Goal: Task Accomplishment & Management: Complete application form

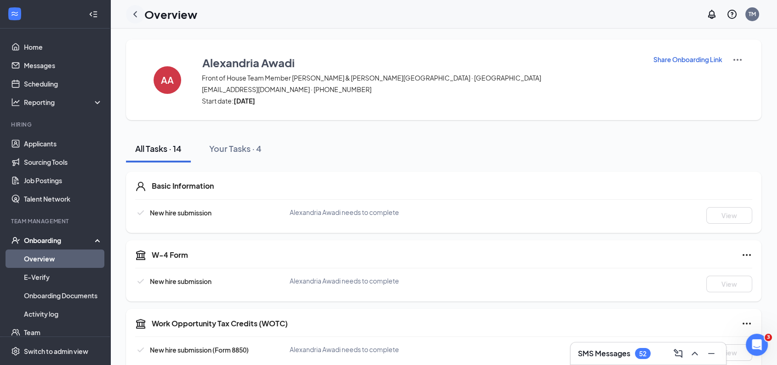
click at [138, 15] on icon "ChevronLeft" at bounding box center [135, 14] width 11 height 11
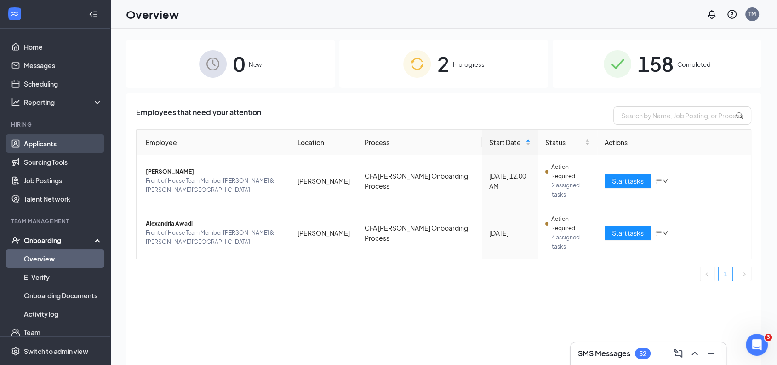
click at [56, 139] on link "Applicants" at bounding box center [63, 143] width 79 height 18
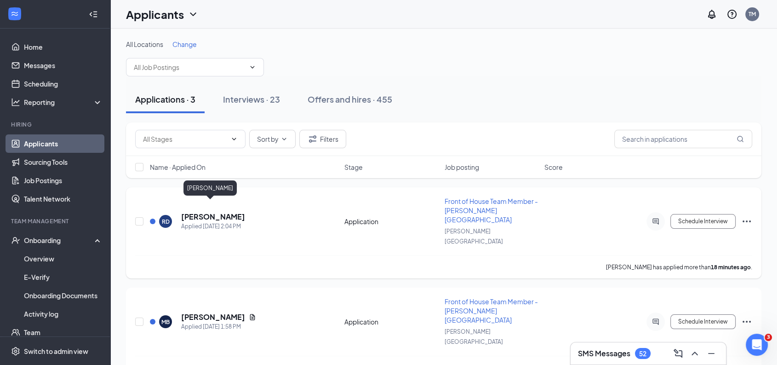
click at [214, 212] on h5 "[PERSON_NAME]" at bounding box center [213, 217] width 64 height 10
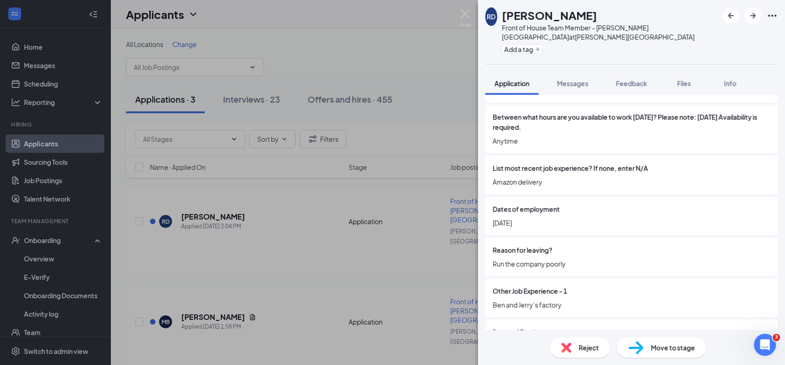
scroll to position [543, 0]
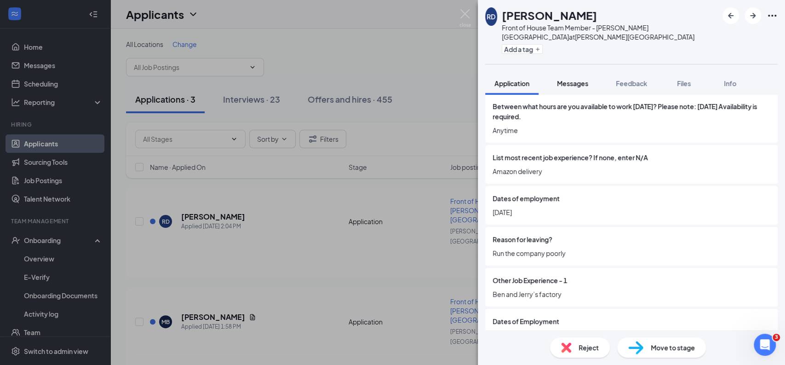
click at [573, 79] on span "Messages" at bounding box center [572, 83] width 31 height 8
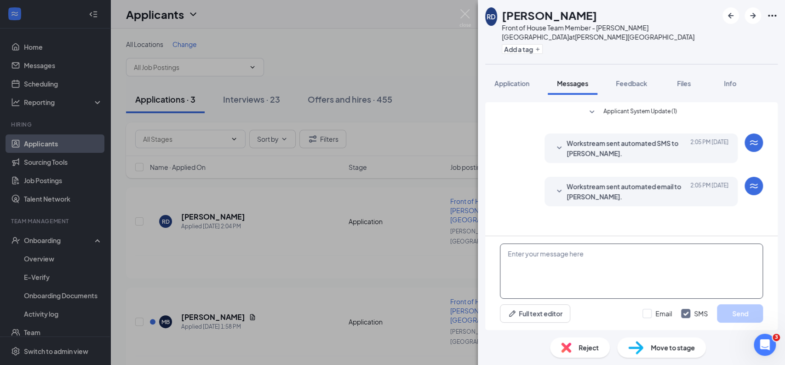
paste textarea "Hi [PERSON_NAME], it's [PERSON_NAME] at CFA [PERSON_NAME][GEOGRAPHIC_DATA][PERS…"
type textarea "Hi [PERSON_NAME], it's [PERSON_NAME] at CFA [PERSON_NAME][GEOGRAPHIC_DATA][PERS…"
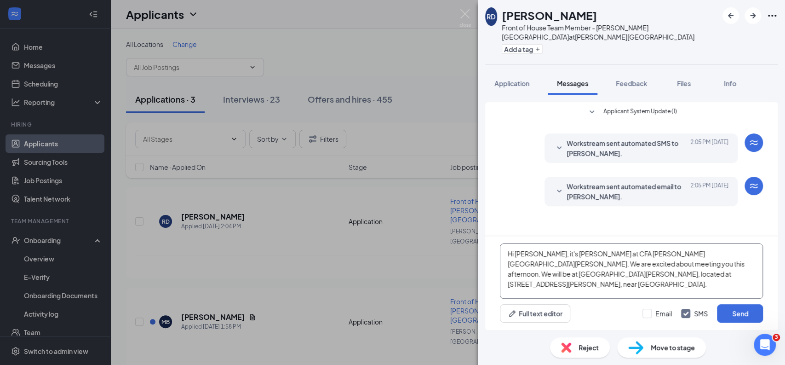
scroll to position [9, 0]
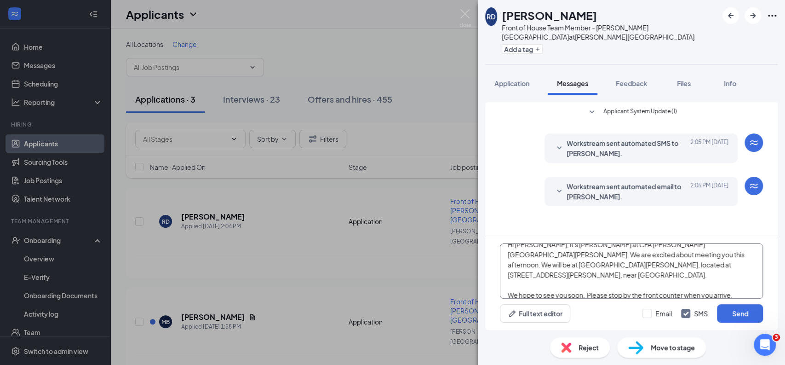
click at [544, 266] on textarea "Hi [PERSON_NAME], it's [PERSON_NAME] at CFA [PERSON_NAME][GEOGRAPHIC_DATA][PERS…" at bounding box center [631, 270] width 263 height 55
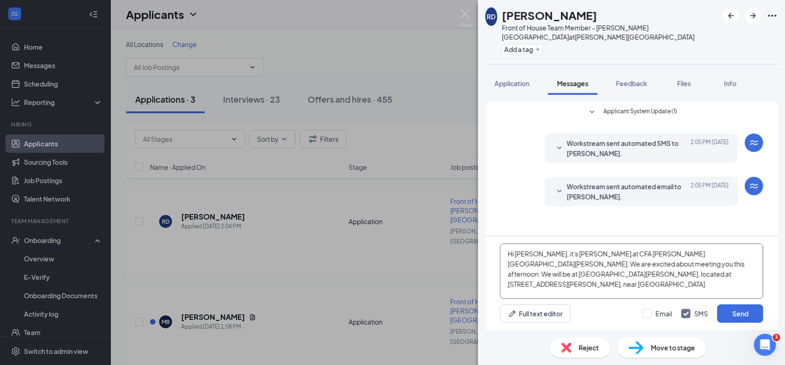
scroll to position [15, 0]
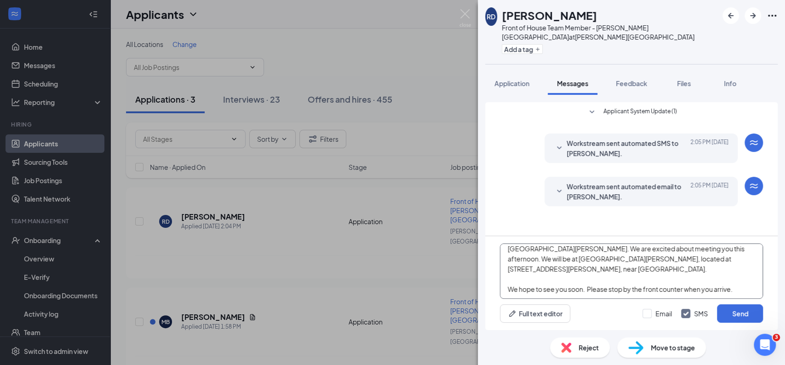
drag, startPoint x: 508, startPoint y: 246, endPoint x: 784, endPoint y: 347, distance: 294.1
click at [784, 347] on div "RD [PERSON_NAME] Front of House Team Member - [PERSON_NAME] Station at [PERSON_…" at bounding box center [631, 182] width 307 height 365
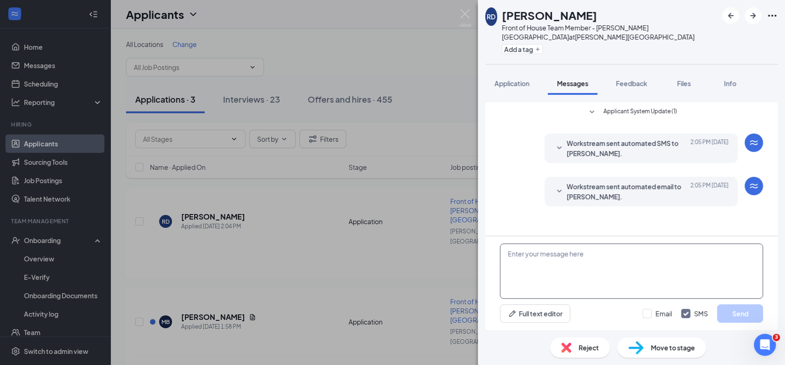
scroll to position [0, 0]
paste textarea "Hi [PERSON_NAME]. it's [PERSON_NAME] at CFA [PERSON_NAME][GEOGRAPHIC_DATA][PERS…"
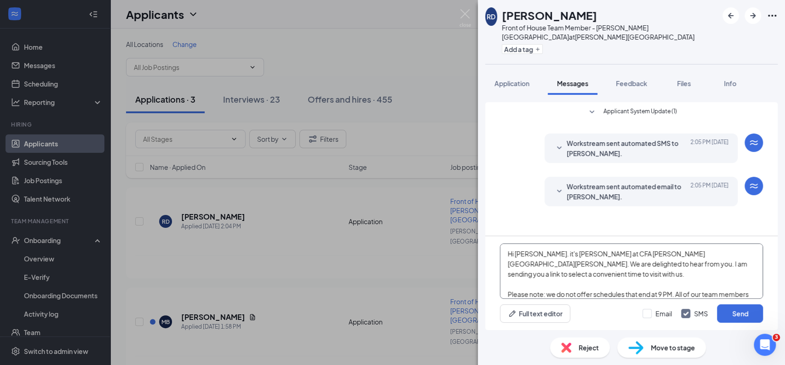
scroll to position [40, 0]
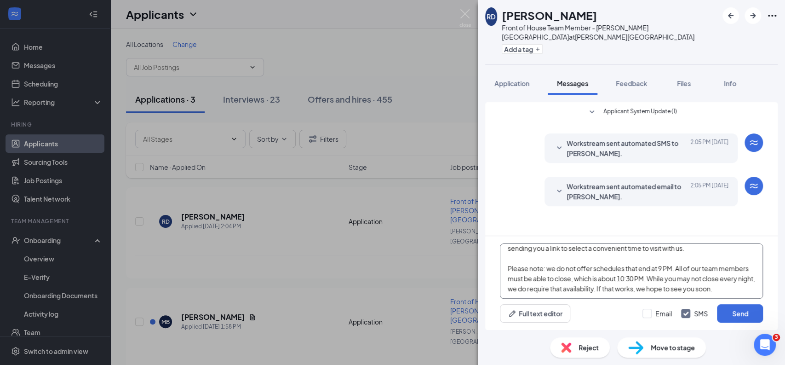
click at [523, 259] on textarea "Hi [PERSON_NAME]. it's [PERSON_NAME] at CFA [PERSON_NAME][GEOGRAPHIC_DATA][PERS…" at bounding box center [631, 270] width 263 height 55
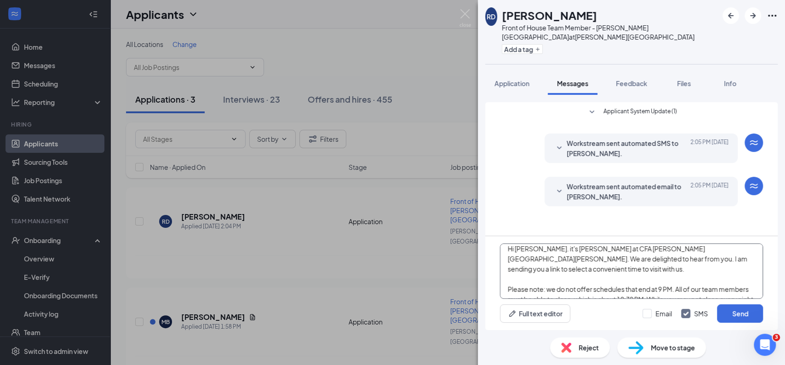
scroll to position [0, 0]
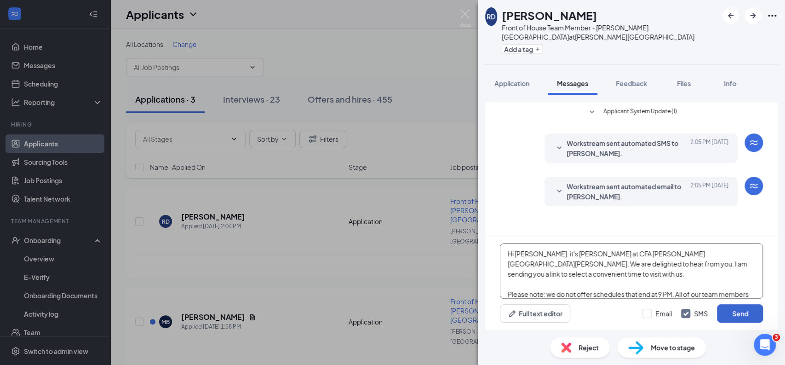
type textarea "Hi [PERSON_NAME]. it's [PERSON_NAME] at CFA [PERSON_NAME][GEOGRAPHIC_DATA][PERS…"
click at [749, 312] on button "Send" at bounding box center [740, 313] width 46 height 18
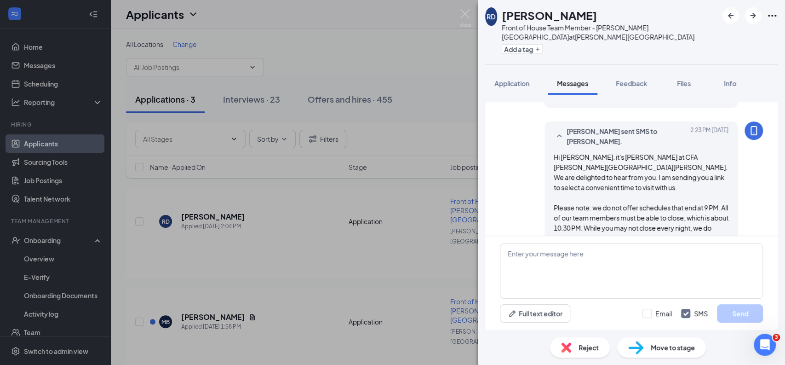
click at [665, 347] on span "Move to stage" at bounding box center [673, 347] width 44 height 10
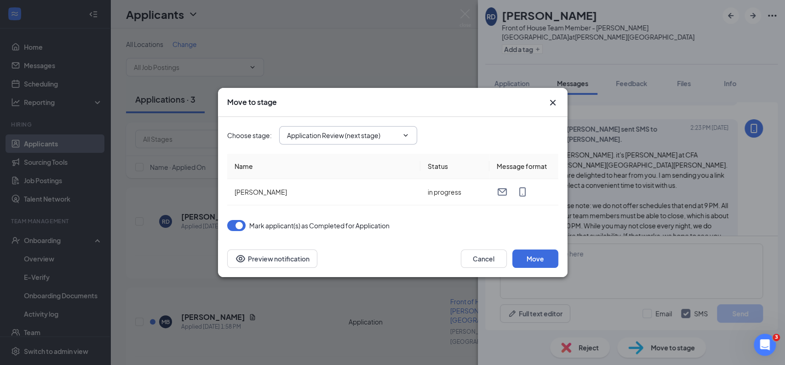
click at [362, 132] on input "Application Review (next stage)" at bounding box center [342, 135] width 111 height 10
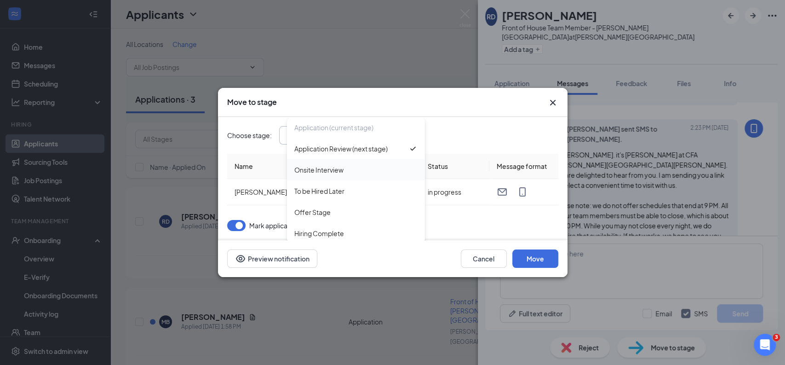
click at [316, 166] on div "Onsite Interview" at bounding box center [318, 170] width 49 height 10
type input "Onsite Interview"
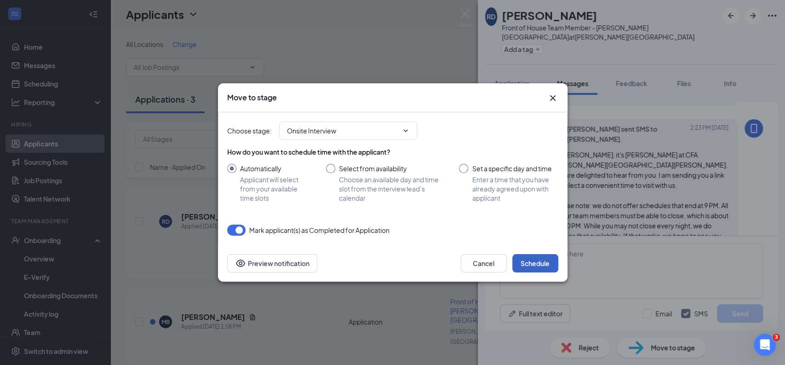
click at [544, 262] on button "Schedule" at bounding box center [535, 263] width 46 height 18
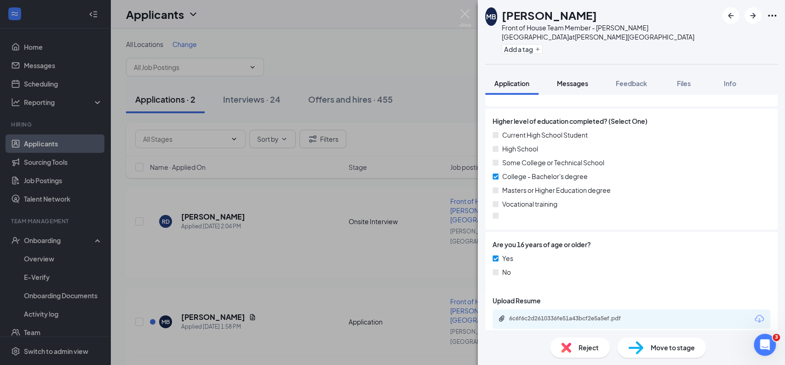
scroll to position [920, 0]
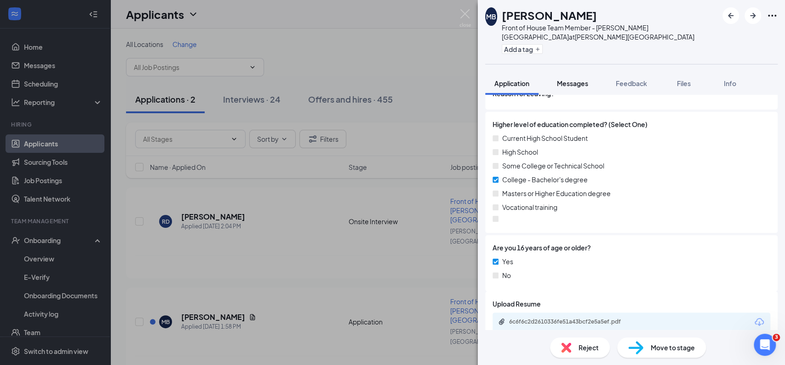
click at [577, 79] on span "Messages" at bounding box center [572, 83] width 31 height 8
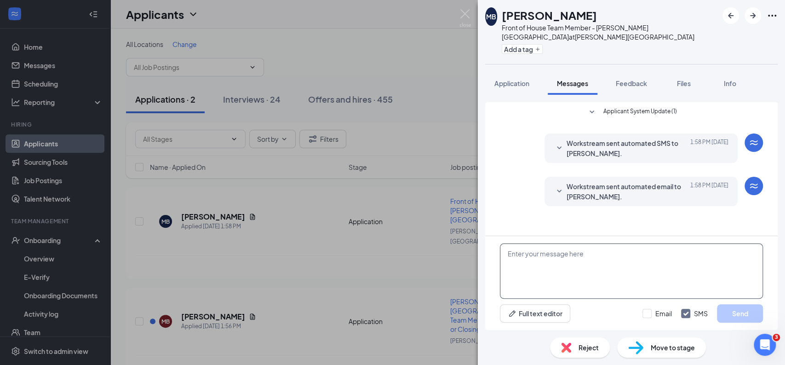
paste textarea "Hi [PERSON_NAME], it's [PERSON_NAME] at CFA [PERSON_NAME][GEOGRAPHIC_DATA][PERS…"
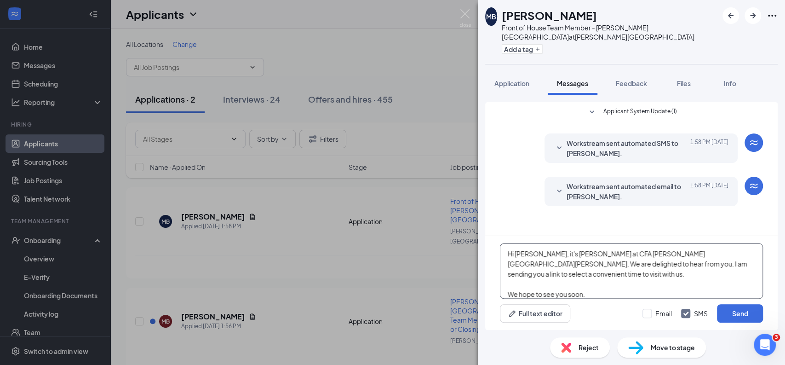
scroll to position [9, 0]
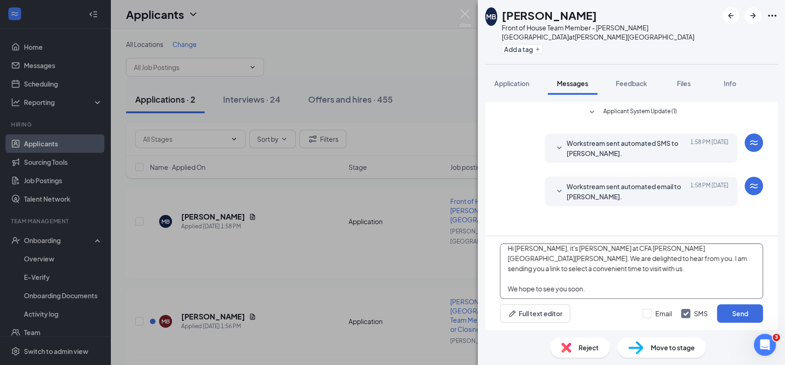
click at [524, 269] on textarea "Hi [PERSON_NAME], it's [PERSON_NAME] at CFA [PERSON_NAME][GEOGRAPHIC_DATA][PERS…" at bounding box center [631, 270] width 263 height 55
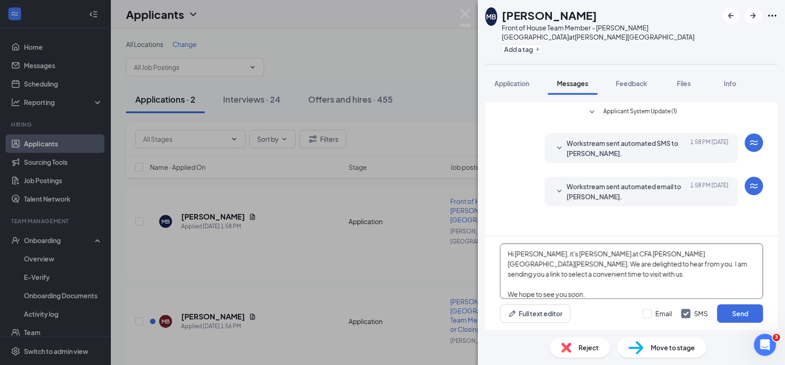
click at [520, 272] on textarea "Hi [PERSON_NAME], it's [PERSON_NAME] at CFA [PERSON_NAME][GEOGRAPHIC_DATA][PERS…" at bounding box center [631, 270] width 263 height 55
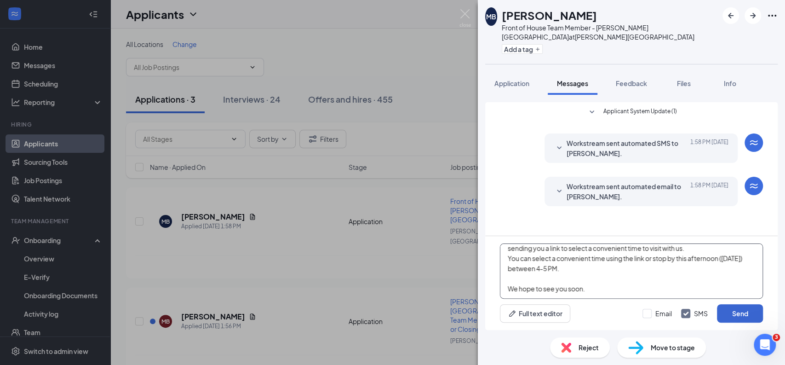
type textarea "Hi [PERSON_NAME], it's [PERSON_NAME] at CFA [PERSON_NAME][GEOGRAPHIC_DATA][PERS…"
click at [730, 312] on button "Send" at bounding box center [740, 313] width 46 height 18
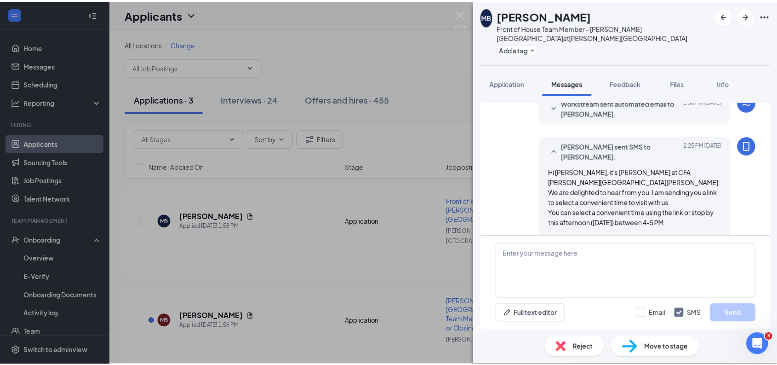
scroll to position [90, 0]
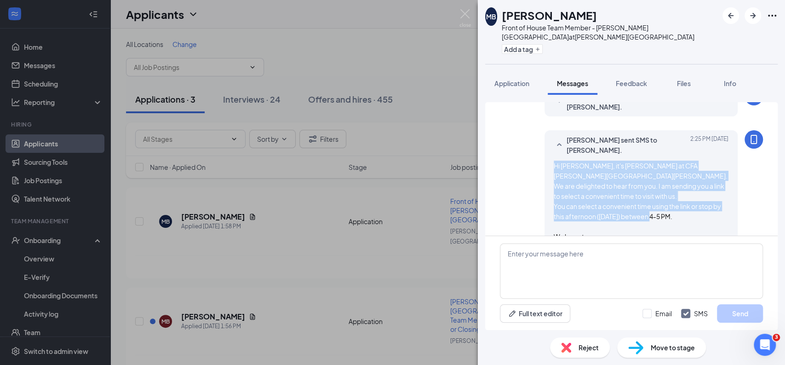
drag, startPoint x: 542, startPoint y: 153, endPoint x: 642, endPoint y: 216, distance: 118.6
click at [642, 216] on div "[PERSON_NAME] sent SMS to [PERSON_NAME]. [DATE] 2:25 PM Hi [PERSON_NAME], it's …" at bounding box center [640, 188] width 193 height 116
drag, startPoint x: 642, startPoint y: 216, endPoint x: 598, endPoint y: 179, distance: 57.5
copy span "Hi [PERSON_NAME], it's [PERSON_NAME] at CFA [PERSON_NAME][GEOGRAPHIC_DATA][PERS…"
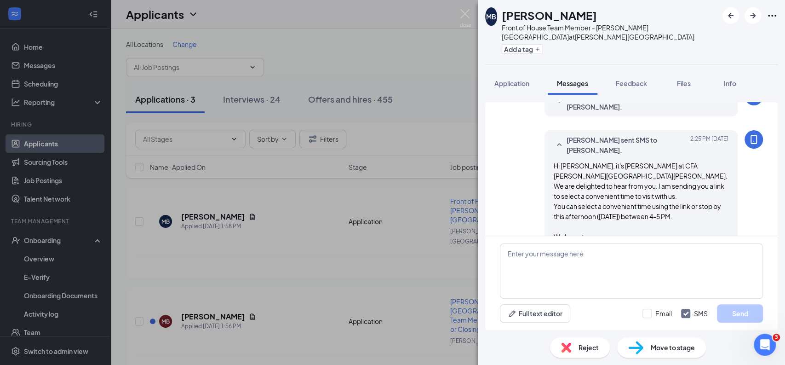
click at [661, 341] on div "Move to stage" at bounding box center [661, 347] width 89 height 20
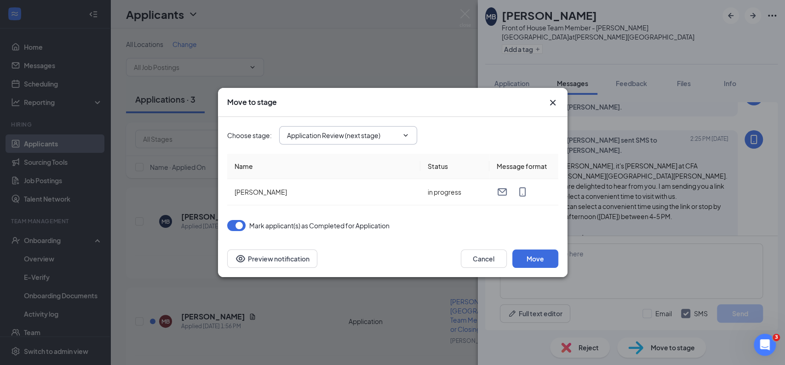
click at [398, 136] on input "Application Review (next stage)" at bounding box center [342, 135] width 111 height 10
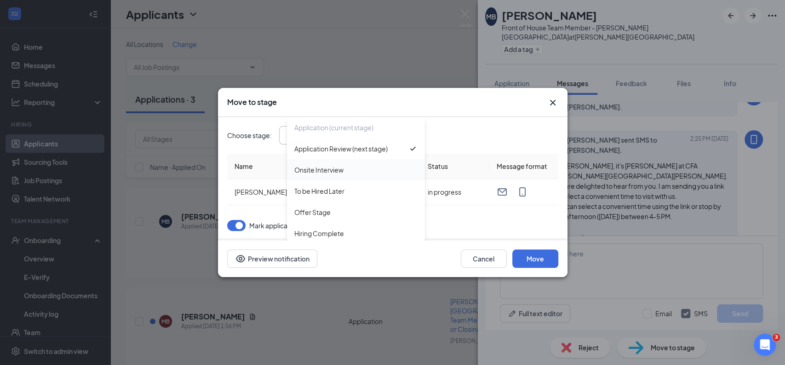
click at [333, 172] on div "Onsite Interview" at bounding box center [318, 170] width 49 height 10
type input "Onsite Interview"
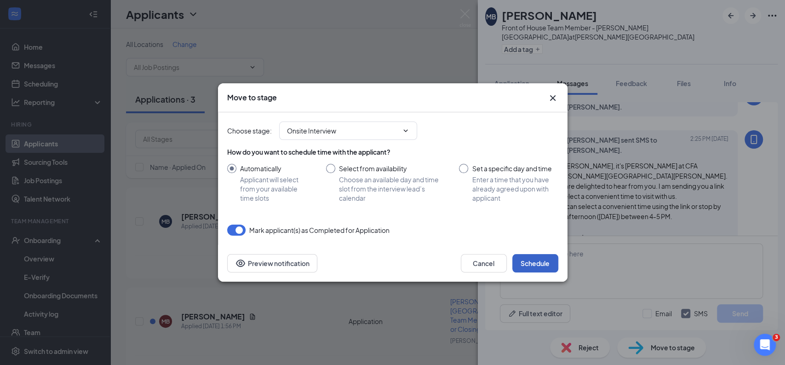
click at [549, 263] on button "Schedule" at bounding box center [535, 263] width 46 height 18
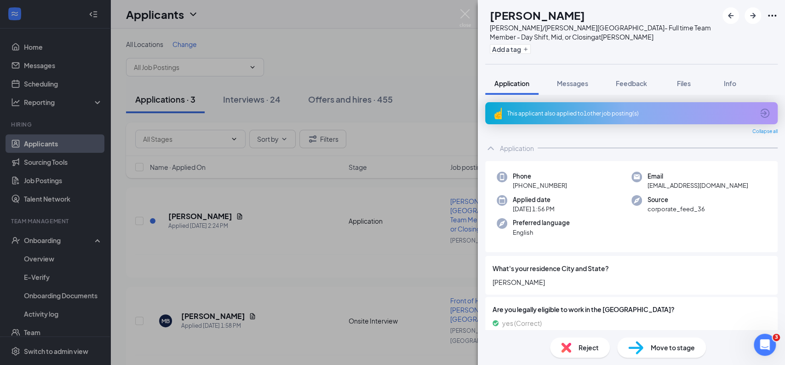
click at [467, 8] on div "MB [PERSON_NAME] [PERSON_NAME]/[PERSON_NAME][GEOGRAPHIC_DATA]- Full time Team M…" at bounding box center [392, 182] width 785 height 365
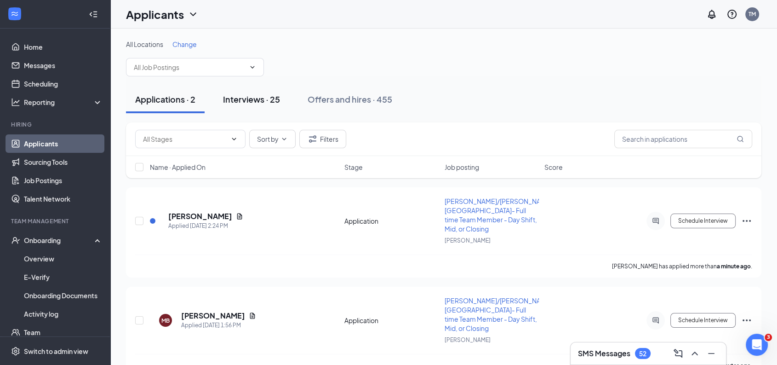
click at [245, 96] on div "Interviews · 25" at bounding box center [251, 98] width 57 height 11
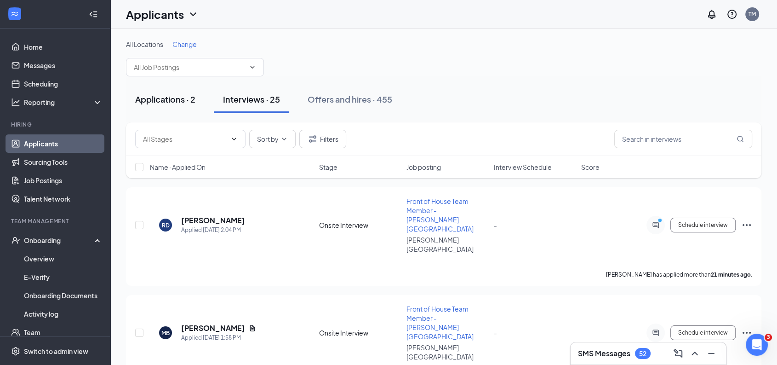
click at [168, 103] on div "Applications · 2" at bounding box center [165, 98] width 60 height 11
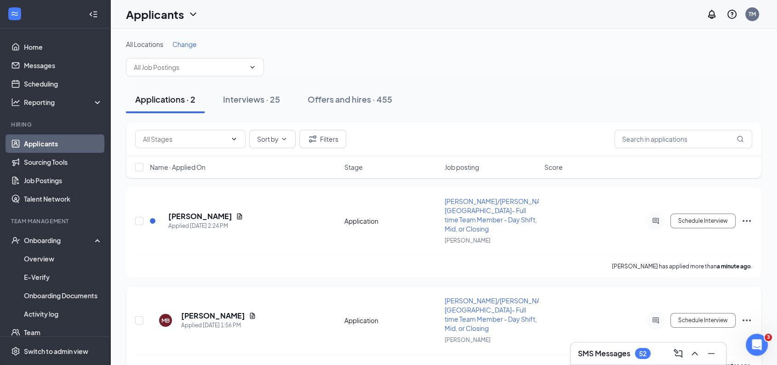
click at [750, 314] on icon "Ellipses" at bounding box center [746, 319] width 11 height 11
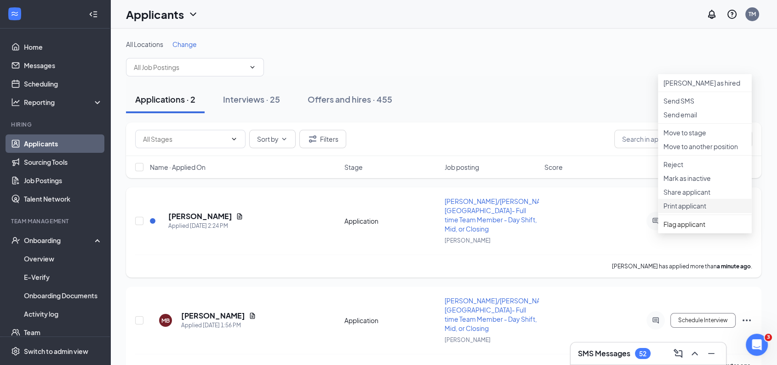
scroll to position [3, 0]
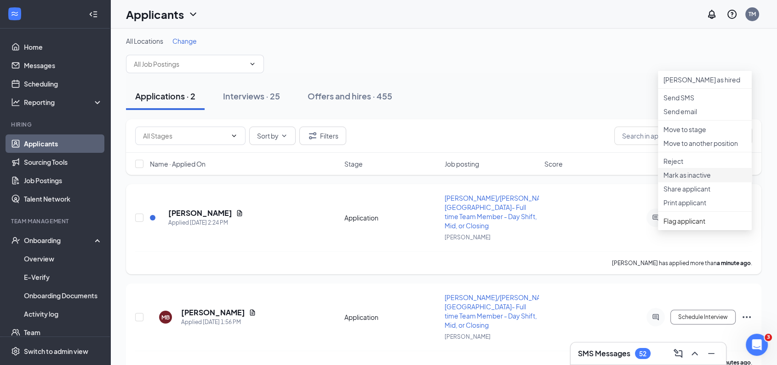
click at [692, 179] on p "Mark as inactive" at bounding box center [704, 174] width 83 height 9
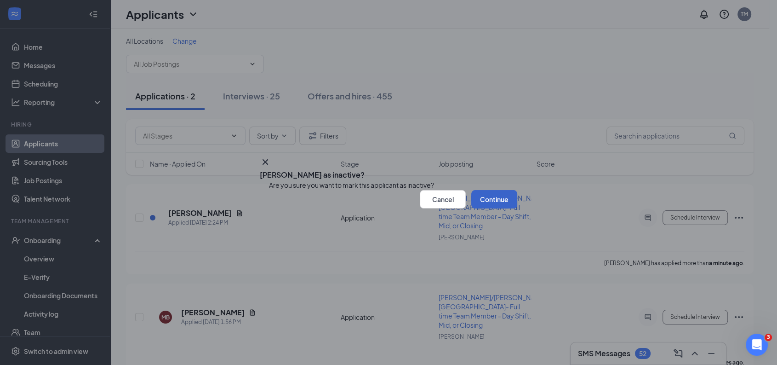
click at [484, 208] on button "Continue" at bounding box center [494, 199] width 46 height 18
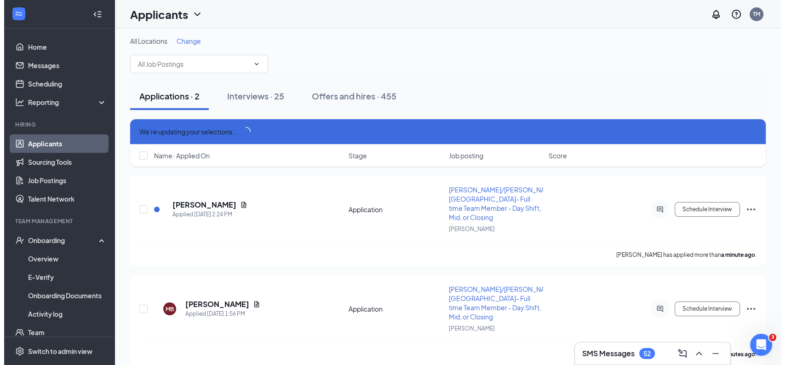
scroll to position [0, 0]
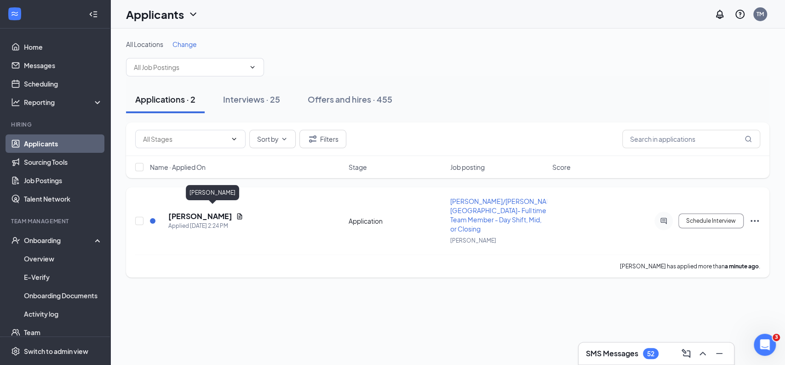
click at [231, 212] on h5 "[PERSON_NAME]" at bounding box center [200, 216] width 64 height 10
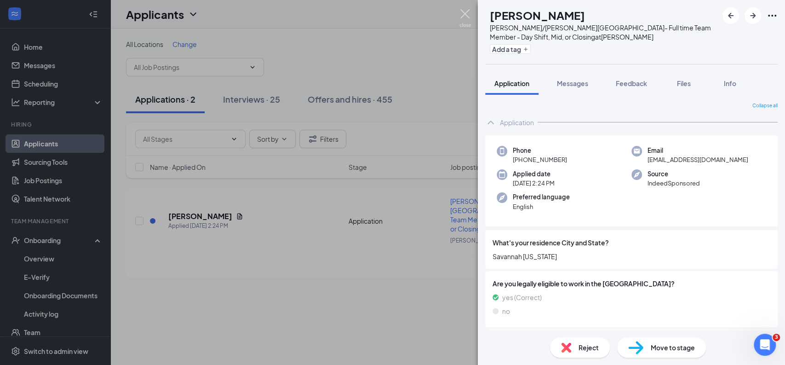
click at [465, 11] on img at bounding box center [464, 18] width 11 height 18
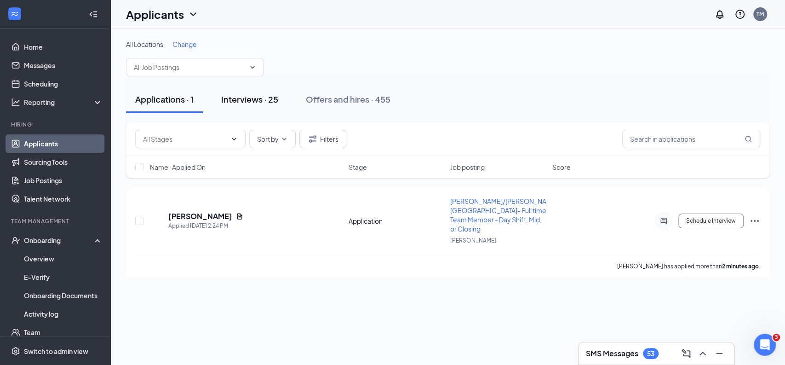
click at [261, 101] on div "Interviews · 25" at bounding box center [249, 98] width 57 height 11
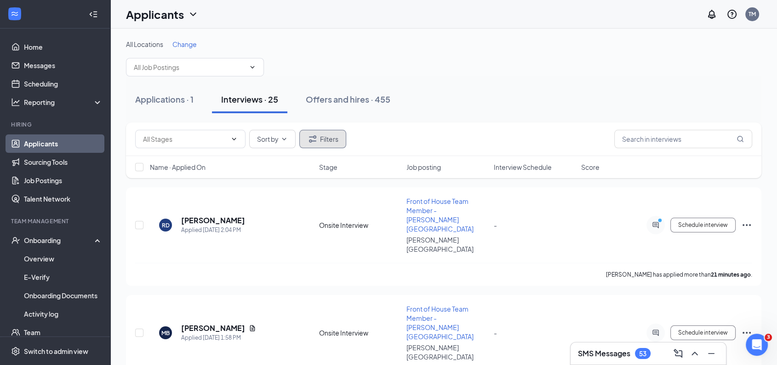
click at [337, 141] on button "Filters" at bounding box center [322, 139] width 47 height 18
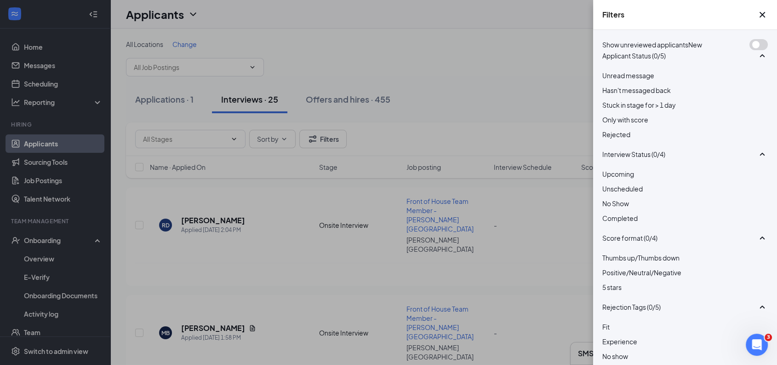
click at [604, 129] on div at bounding box center [685, 129] width 166 height 0
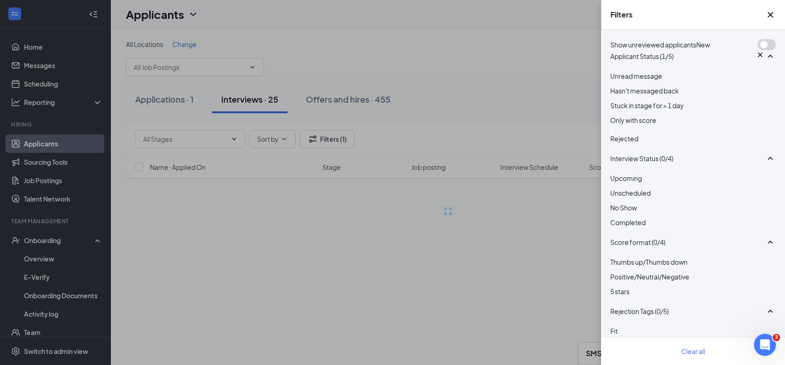
click at [768, 17] on div "Filters" at bounding box center [693, 15] width 184 height 30
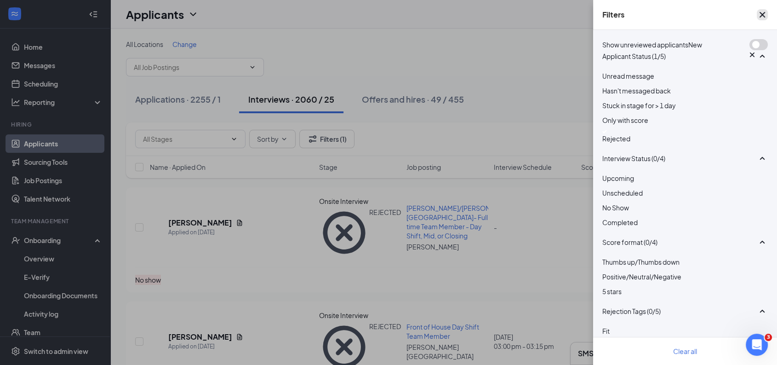
click at [761, 16] on icon "Cross" at bounding box center [762, 14] width 11 height 11
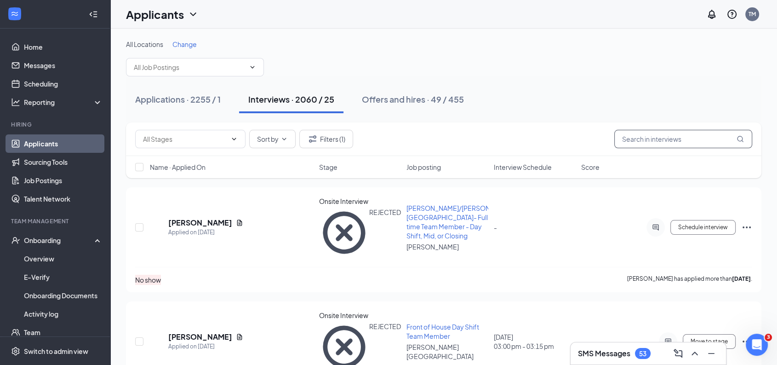
click at [641, 140] on input "text" at bounding box center [683, 139] width 138 height 18
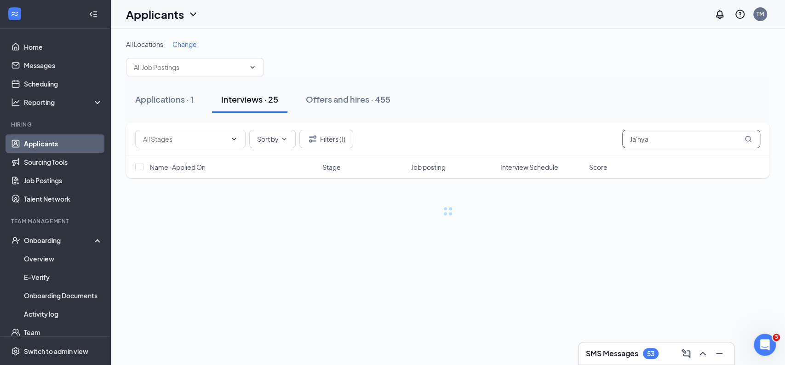
type input "Ja'nyah"
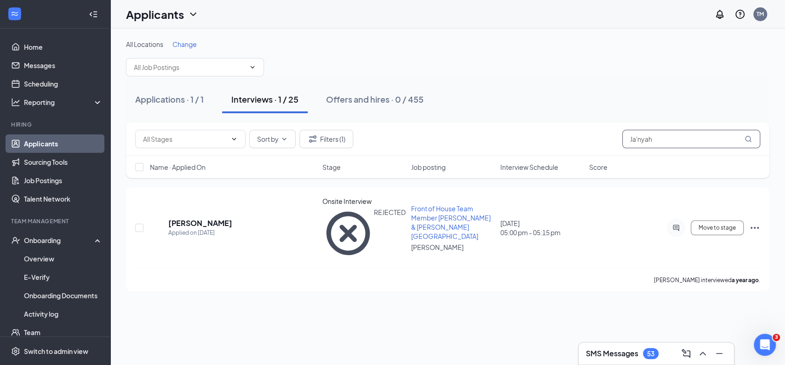
drag, startPoint x: 658, startPoint y: 137, endPoint x: 598, endPoint y: 139, distance: 60.7
click at [598, 139] on div "Sort by Filters (1) Ja'nyah" at bounding box center [447, 139] width 625 height 18
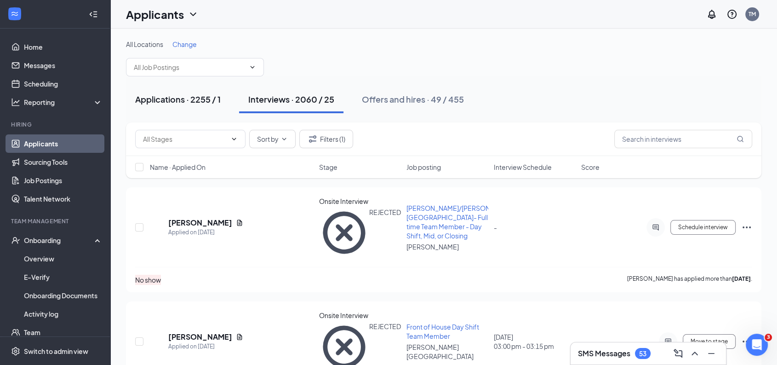
click at [180, 99] on div "Applications · 2255 / 1" at bounding box center [178, 98] width 86 height 11
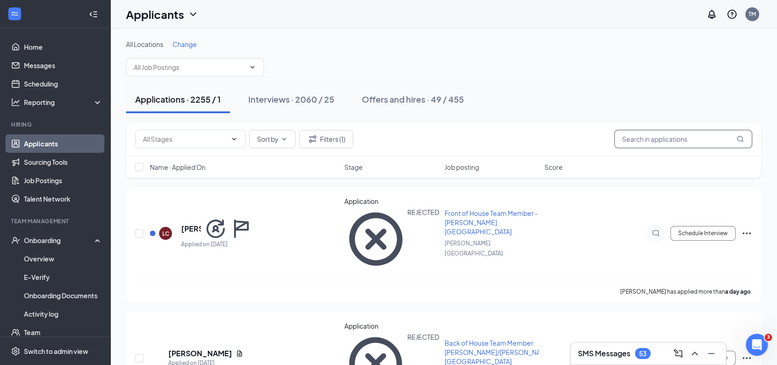
click at [634, 137] on input "text" at bounding box center [683, 139] width 138 height 18
click at [337, 137] on button "Filters (1)" at bounding box center [326, 139] width 54 height 18
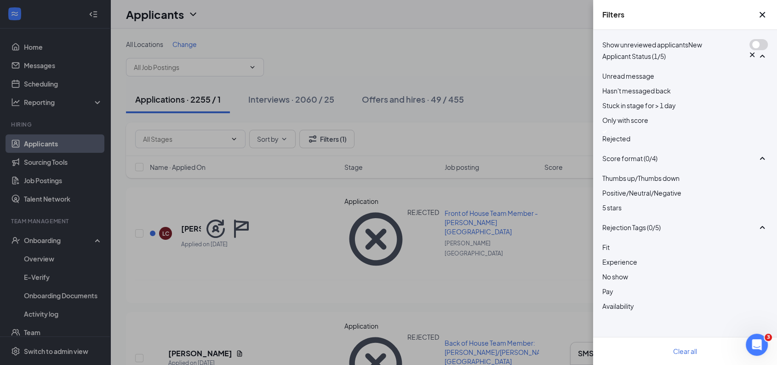
click at [606, 133] on img at bounding box center [604, 132] width 5 height 4
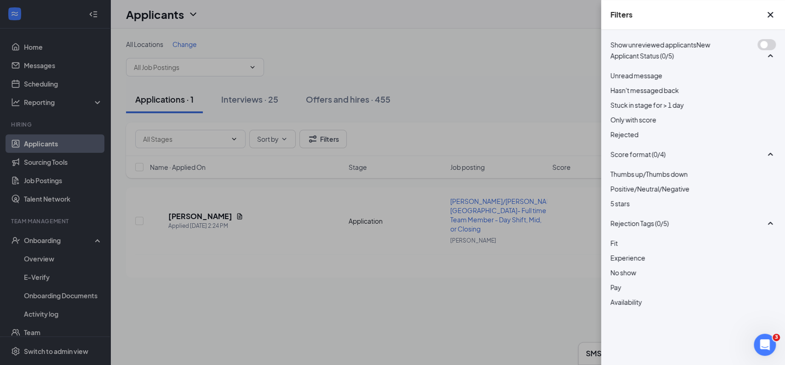
click at [615, 129] on div at bounding box center [693, 129] width 166 height 0
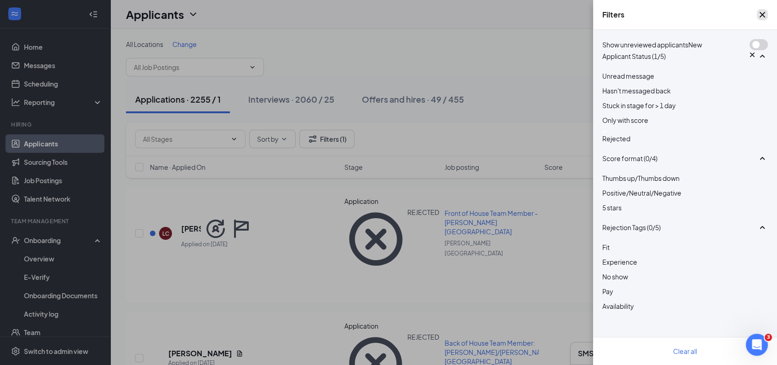
click at [760, 18] on icon "Cross" at bounding box center [762, 14] width 11 height 11
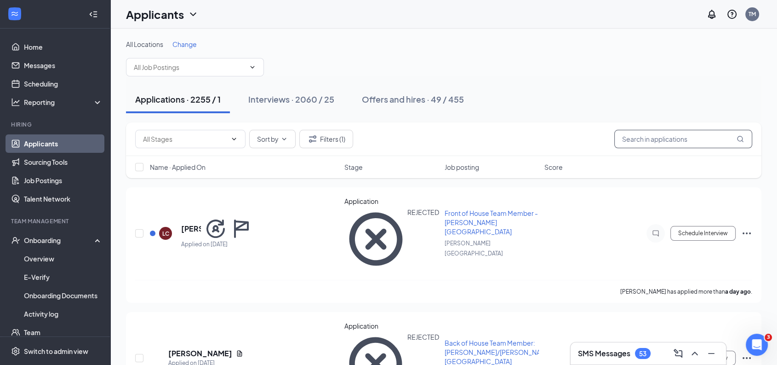
click at [648, 139] on input "text" at bounding box center [683, 139] width 138 height 18
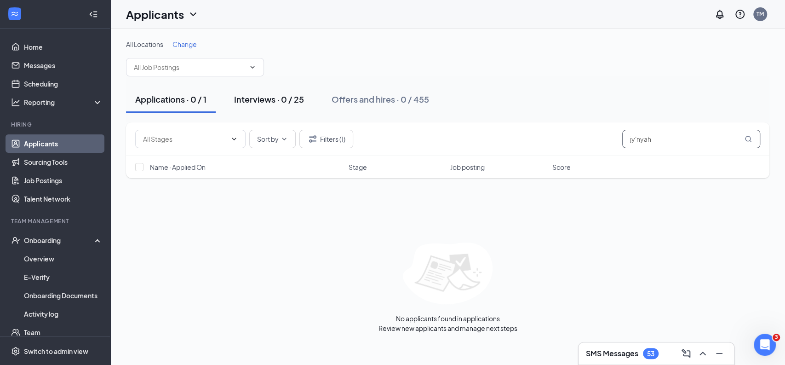
type input "jy'nyah"
click at [276, 99] on div "Interviews · 0 / 25" at bounding box center [269, 98] width 70 height 11
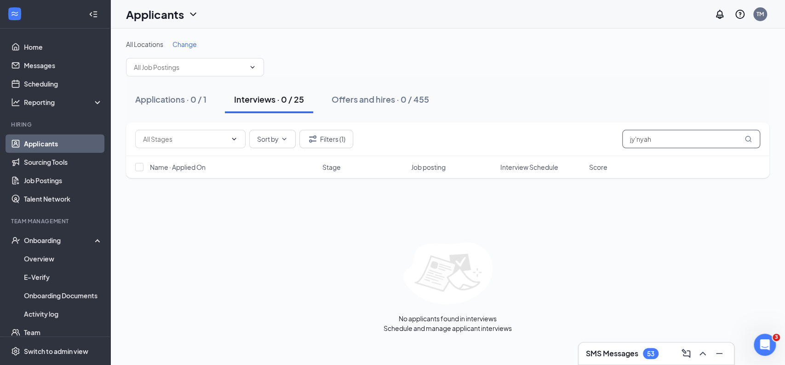
drag, startPoint x: 655, startPoint y: 144, endPoint x: 523, endPoint y: 126, distance: 133.2
click at [523, 126] on div "Sort by Filters (1) jy'nyah" at bounding box center [447, 139] width 643 height 34
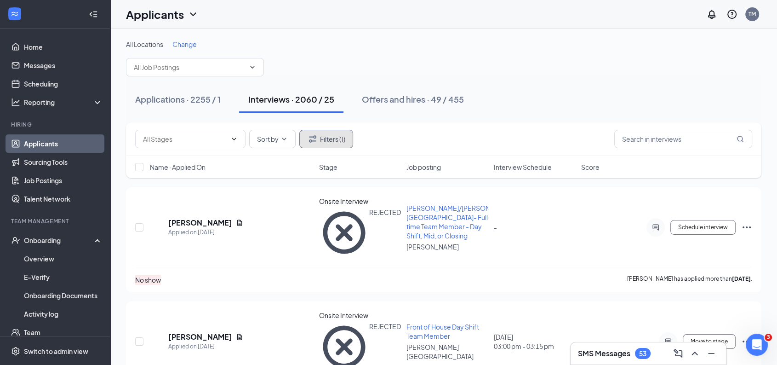
click at [346, 137] on button "Filters (1)" at bounding box center [326, 139] width 54 height 18
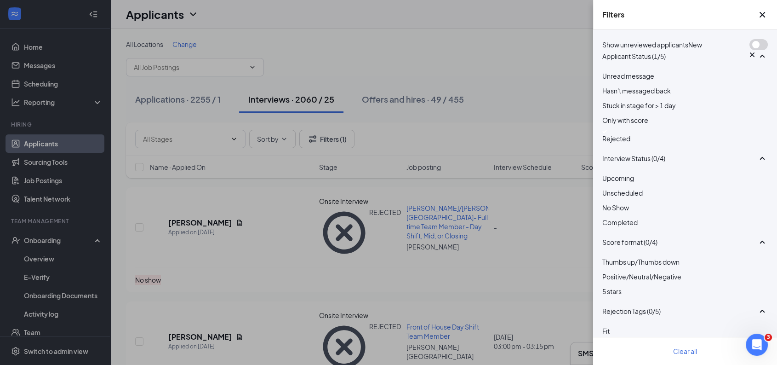
click at [606, 133] on img at bounding box center [604, 132] width 5 height 4
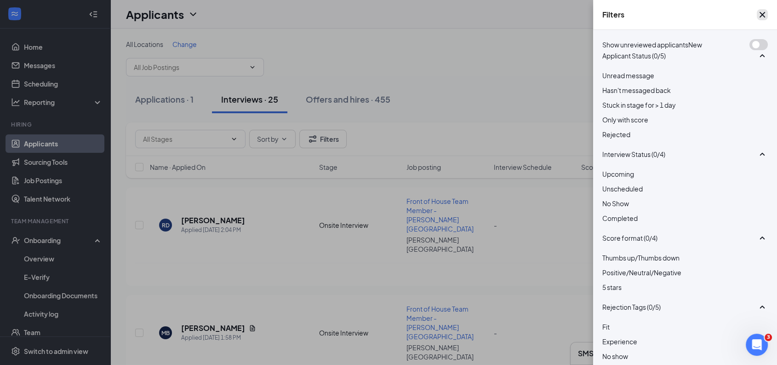
click at [760, 17] on icon "Cross" at bounding box center [763, 15] width 6 height 6
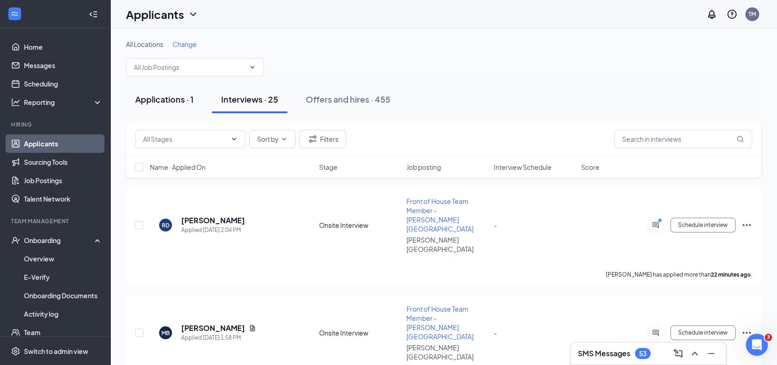
click at [173, 97] on div "Applications · 1" at bounding box center [164, 98] width 58 height 11
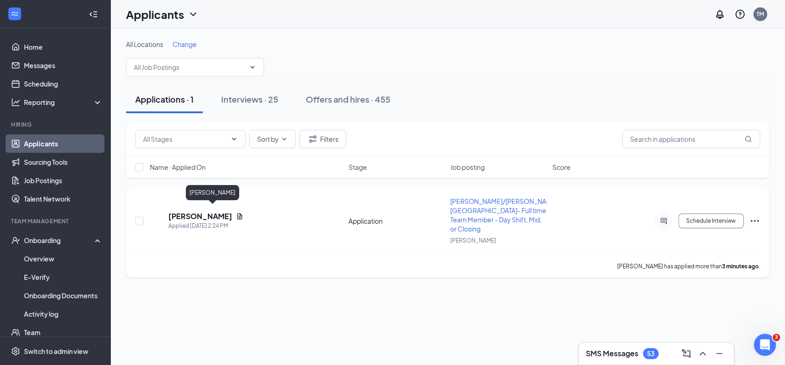
click at [225, 211] on h5 "[PERSON_NAME]" at bounding box center [200, 216] width 64 height 10
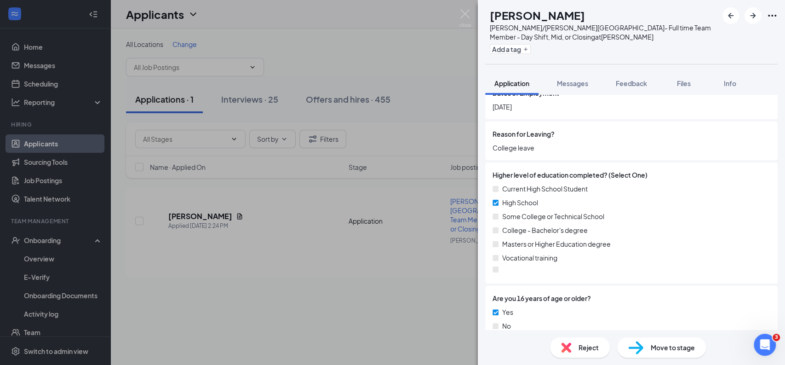
scroll to position [844, 0]
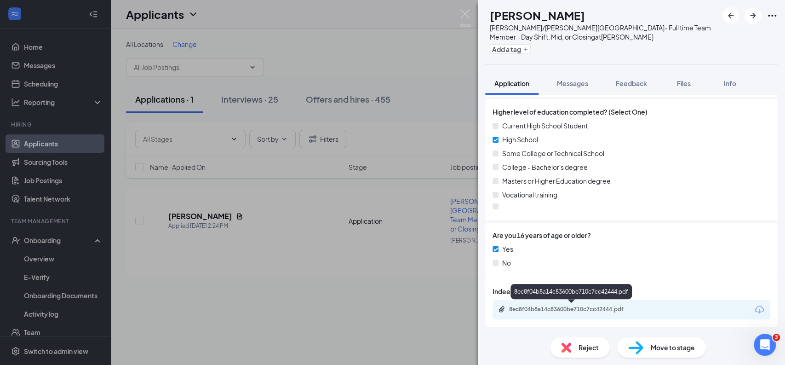
click at [584, 308] on div "8ec8f04b8a14c83600be710c7cc42444.pdf" at bounding box center [573, 308] width 129 height 7
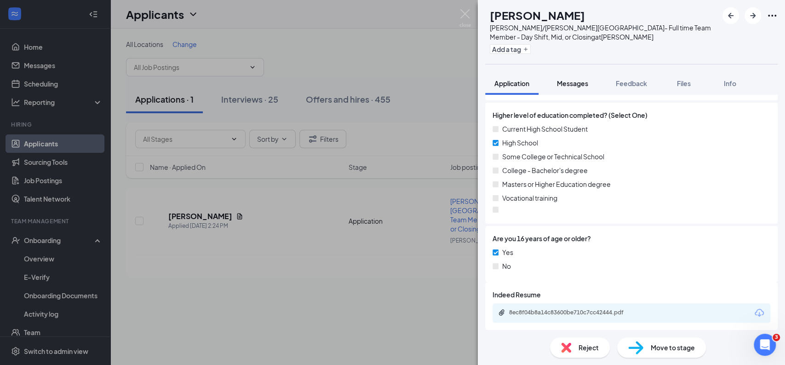
click at [578, 82] on span "Messages" at bounding box center [572, 83] width 31 height 8
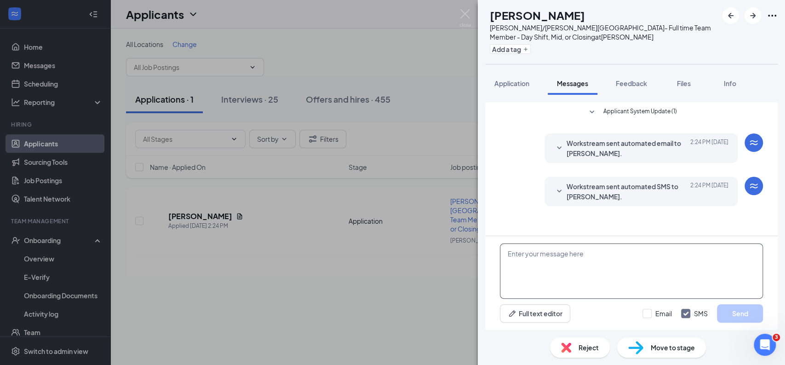
paste textarea "Hi [PERSON_NAME], it's [PERSON_NAME] at CFA [PERSON_NAME][GEOGRAPHIC_DATA][PERS…"
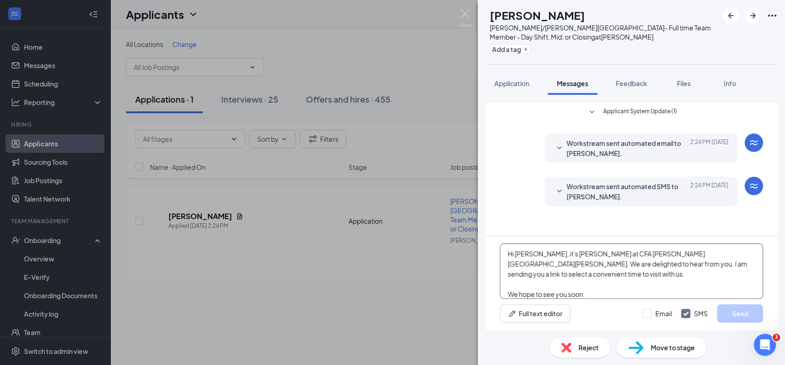
scroll to position [9, 0]
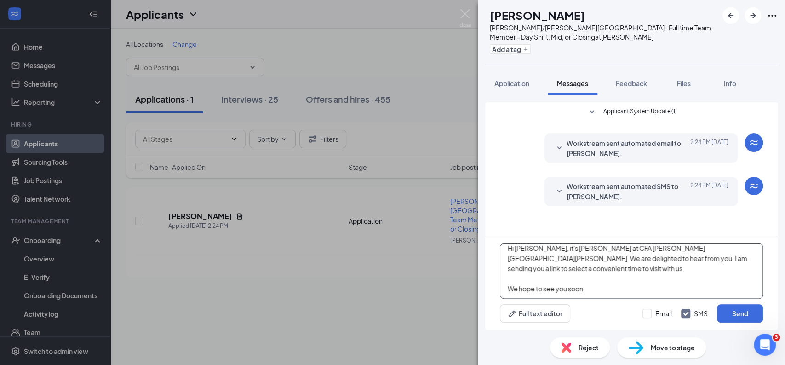
click at [530, 259] on textarea "Hi [PERSON_NAME], it's [PERSON_NAME] at CFA [PERSON_NAME][GEOGRAPHIC_DATA][PERS…" at bounding box center [631, 270] width 263 height 55
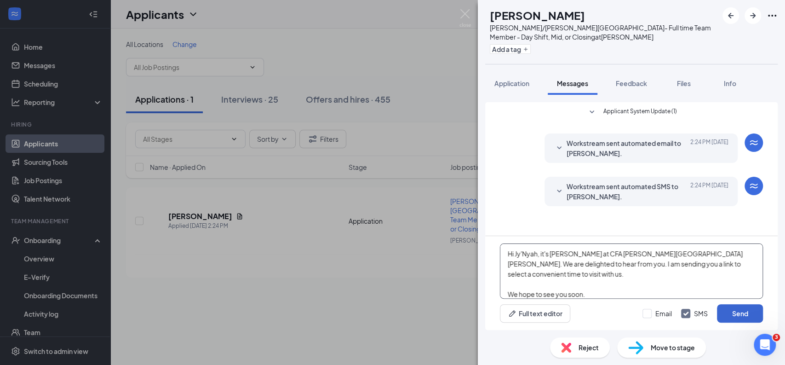
type textarea "Hi Jy'Nyah, it's [PERSON_NAME] at CFA [PERSON_NAME][GEOGRAPHIC_DATA][PERSON_NAM…"
click at [747, 310] on button "Send" at bounding box center [740, 313] width 46 height 18
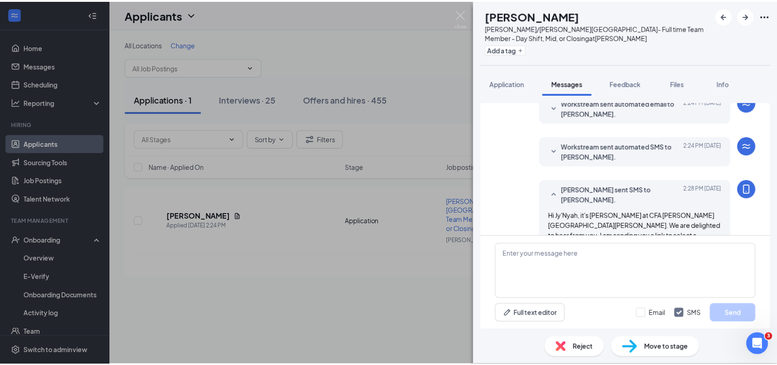
scroll to position [79, 0]
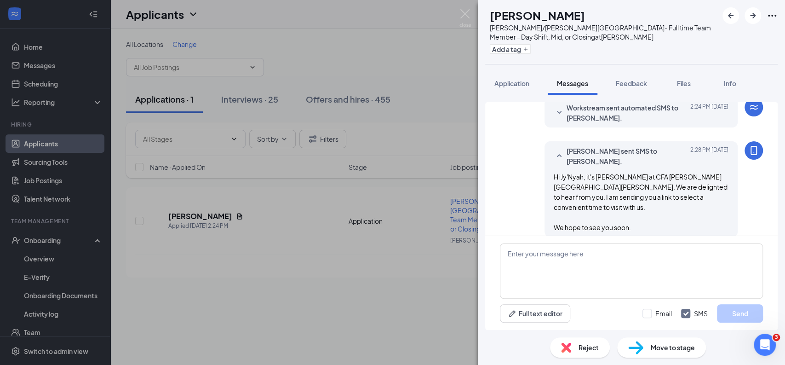
click at [671, 350] on span "Move to stage" at bounding box center [673, 347] width 44 height 10
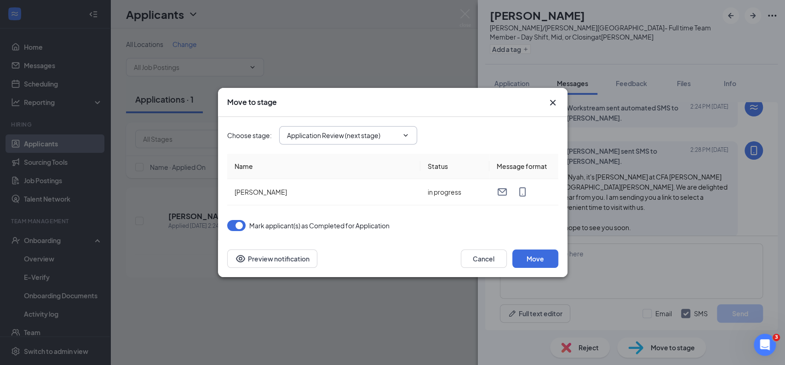
click at [382, 139] on input "Application Review (next stage)" at bounding box center [342, 135] width 111 height 10
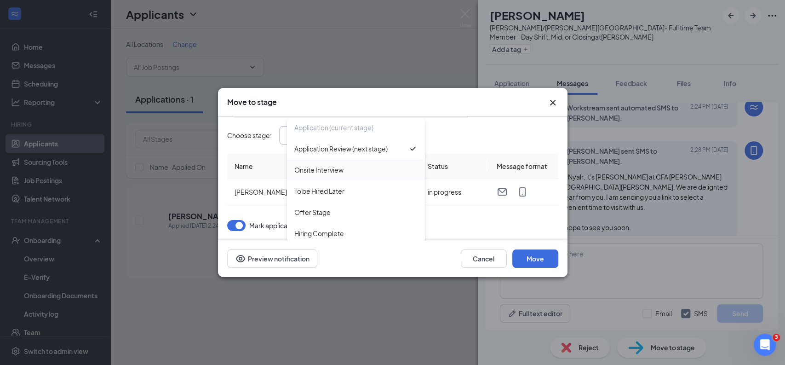
click at [338, 166] on div "Onsite Interview" at bounding box center [318, 170] width 49 height 10
type input "Onsite Interview"
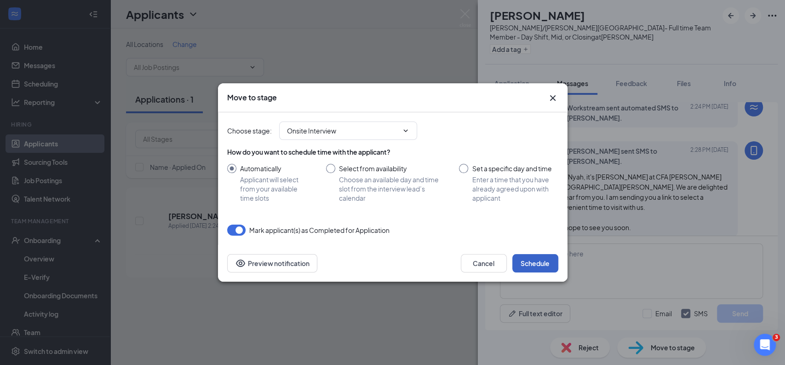
click at [544, 255] on button "Schedule" at bounding box center [535, 263] width 46 height 18
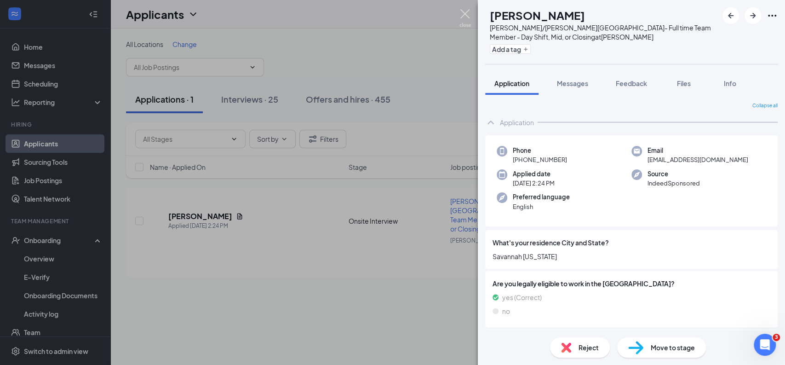
click at [467, 16] on img at bounding box center [464, 18] width 11 height 18
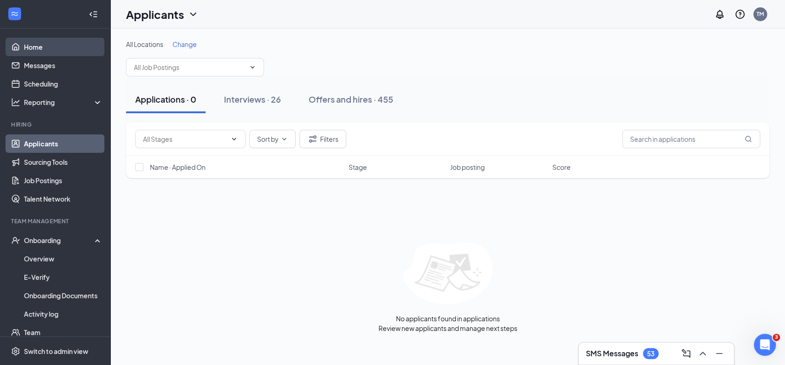
click at [53, 45] on link "Home" at bounding box center [63, 47] width 79 height 18
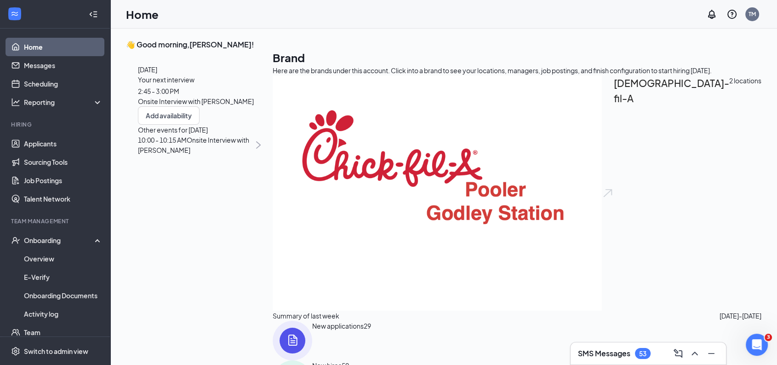
click at [179, 95] on span "2:45 - 3:00 PM" at bounding box center [158, 91] width 41 height 8
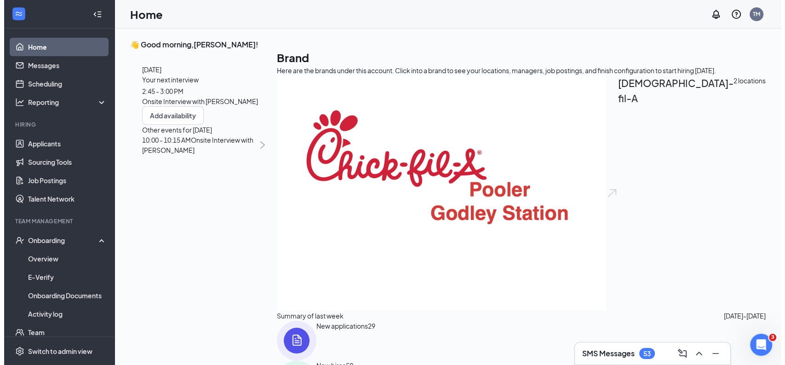
scroll to position [4, 0]
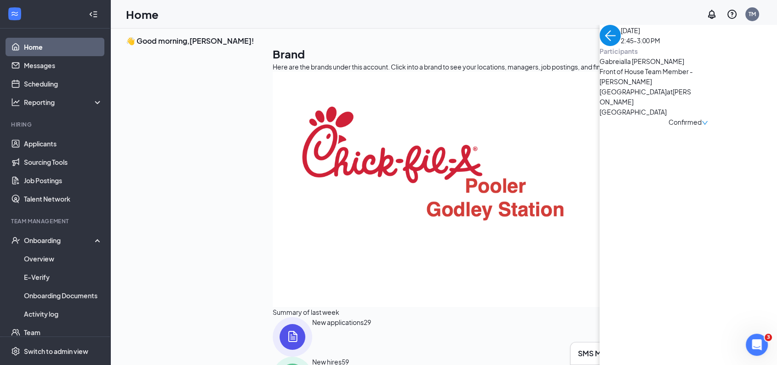
click at [600, 66] on span "Gabreialla [PERSON_NAME]" at bounding box center [648, 61] width 97 height 10
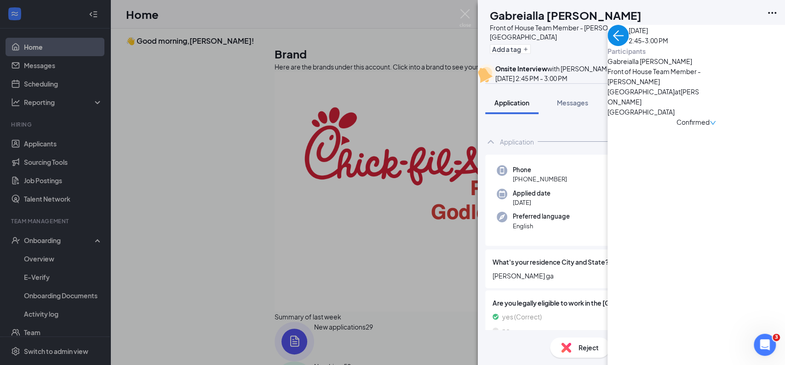
click at [720, 235] on div "Phone [PHONE_NUMBER] Email [EMAIL_ADDRESS][DOMAIN_NAME] Applied date [DATE] Sou…" at bounding box center [631, 199] width 292 height 91
click at [736, 280] on span "[PERSON_NAME] ga" at bounding box center [631, 275] width 278 height 10
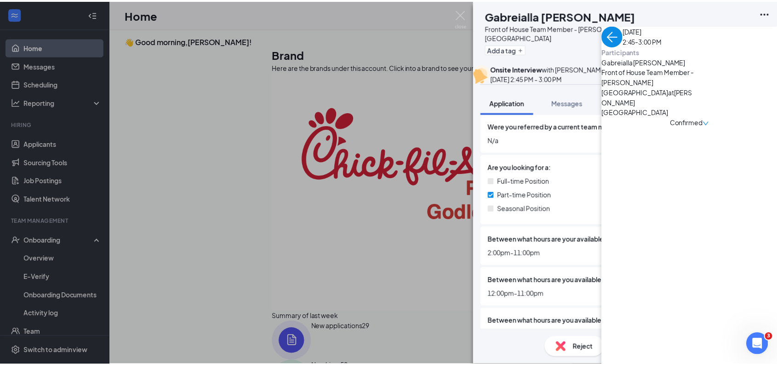
scroll to position [306, 0]
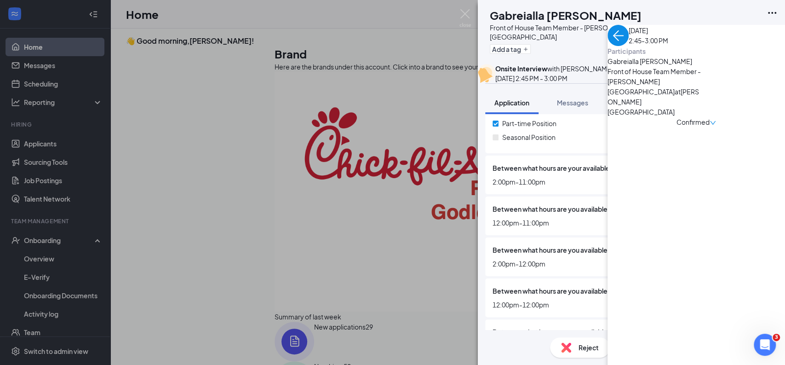
click at [674, 66] on div "Confirmed" at bounding box center [654, 73] width 40 height 19
click at [747, 95] on span "Request Reschedule" at bounding box center [715, 100] width 63 height 10
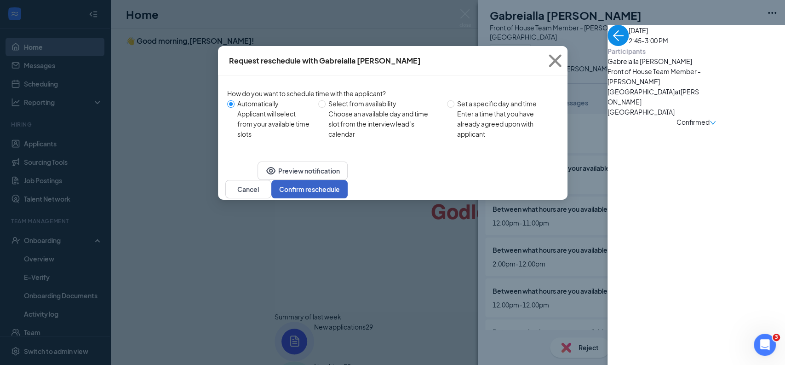
click at [348, 198] on button "Confirm reschedule" at bounding box center [309, 189] width 76 height 18
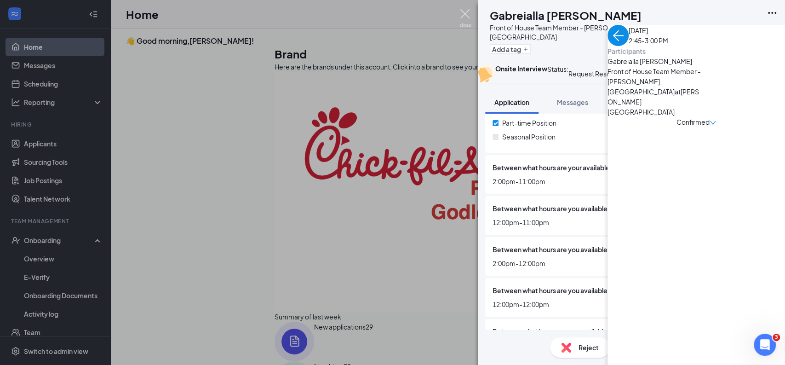
click at [465, 12] on img at bounding box center [464, 18] width 11 height 18
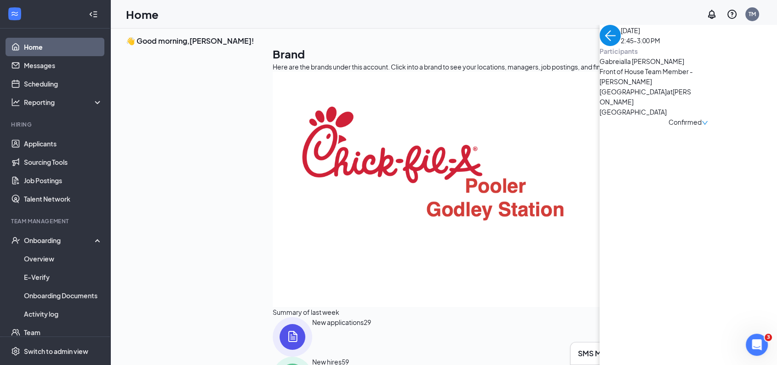
click at [600, 46] on img "back-button" at bounding box center [610, 35] width 21 height 21
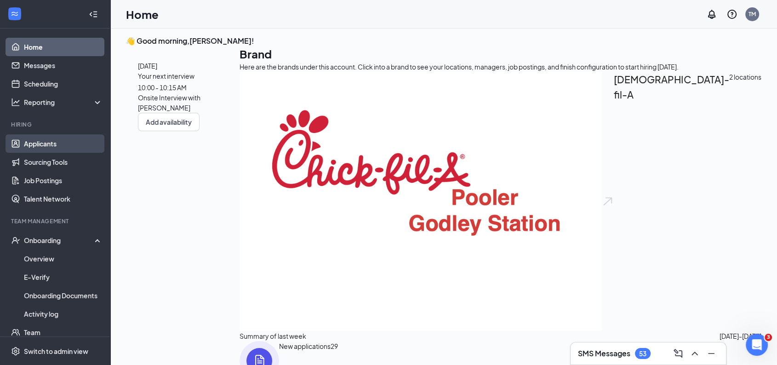
click at [61, 143] on link "Applicants" at bounding box center [63, 143] width 79 height 18
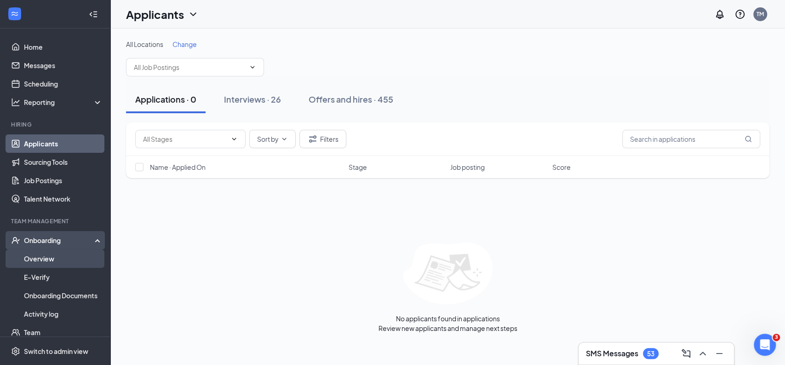
click at [52, 262] on link "Overview" at bounding box center [63, 258] width 79 height 18
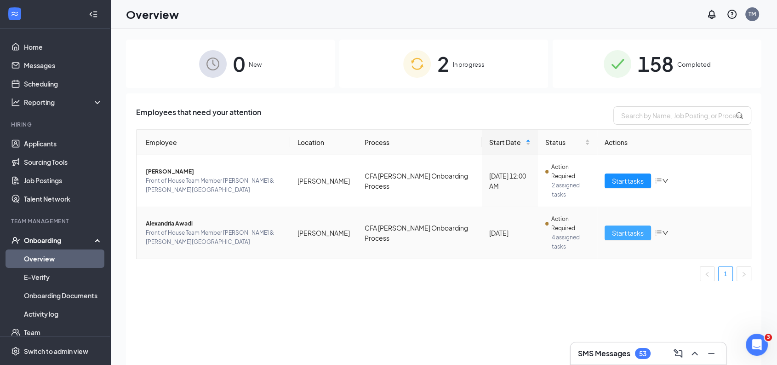
click at [620, 228] on span "Start tasks" at bounding box center [628, 233] width 32 height 10
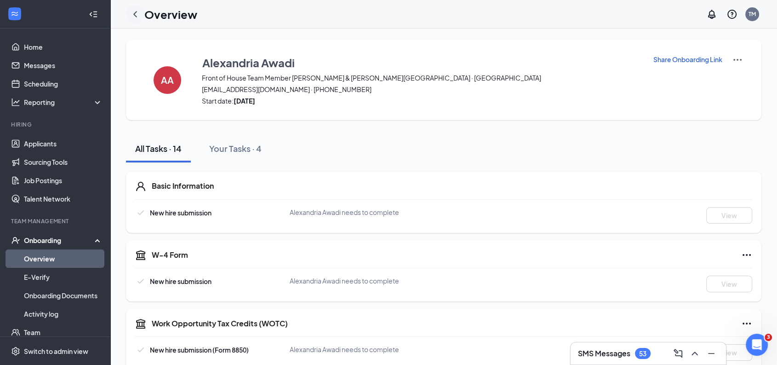
click at [136, 12] on icon "ChevronLeft" at bounding box center [135, 14] width 4 height 6
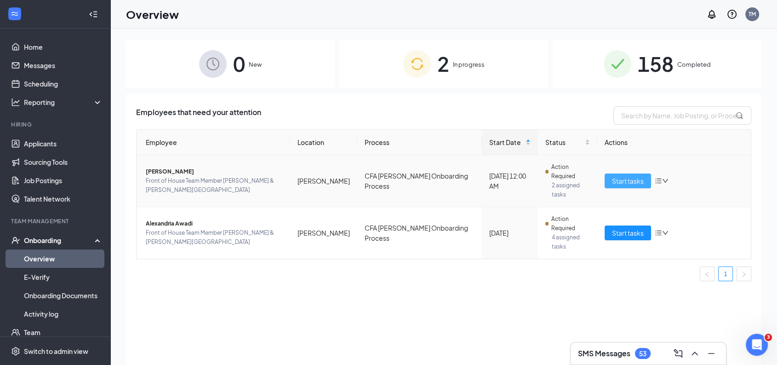
click at [640, 176] on span "Start tasks" at bounding box center [628, 181] width 32 height 10
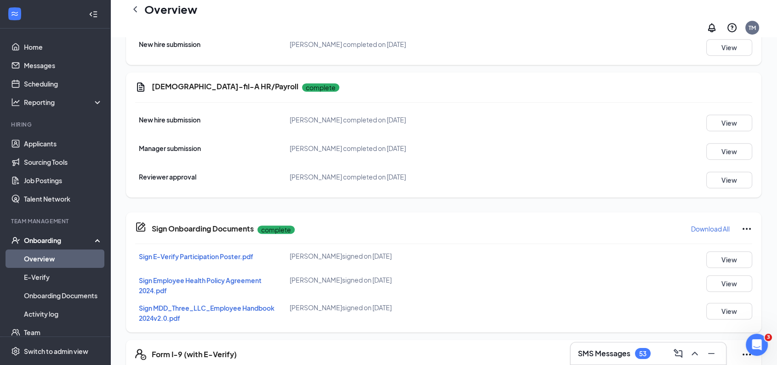
scroll to position [577, 0]
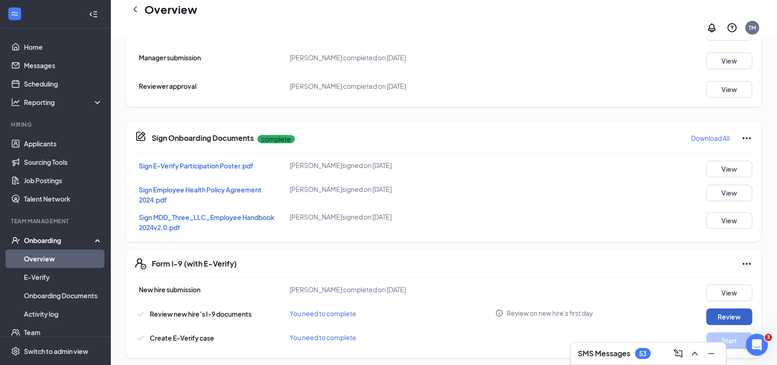
click at [731, 311] on button "Review" at bounding box center [729, 316] width 46 height 17
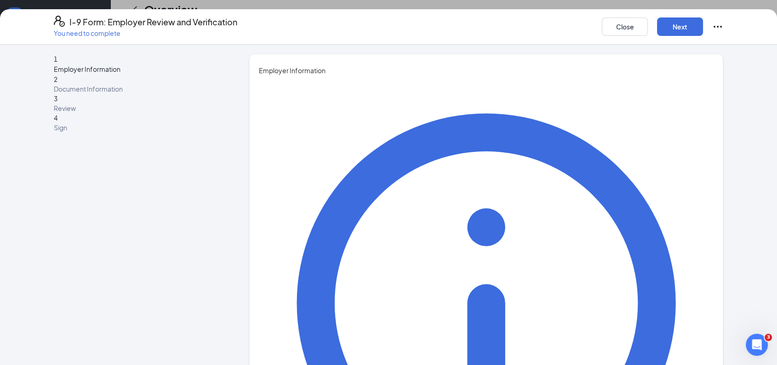
type input "[PERSON_NAME]"
type input "[EMAIL_ADDRESS][DOMAIN_NAME]"
type input "6787931311"
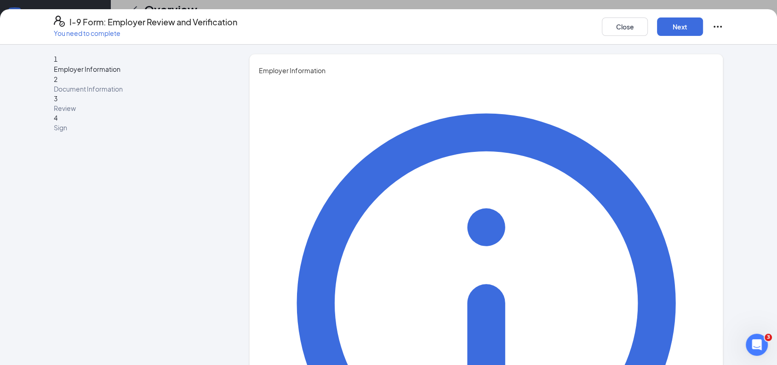
type input "[PERSON_NAME]"
type input "HR Director"
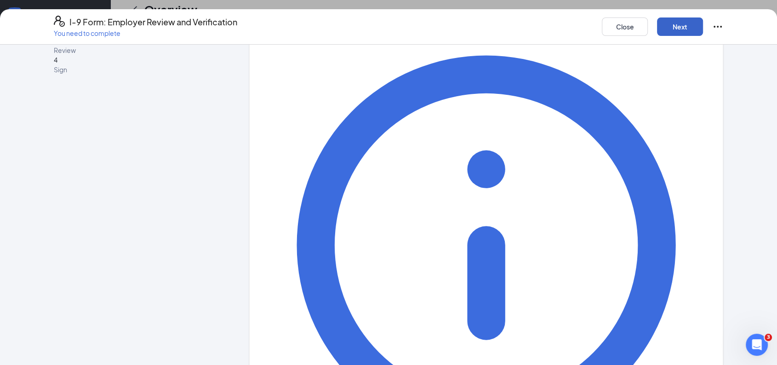
click at [675, 23] on button "Next" at bounding box center [680, 26] width 46 height 18
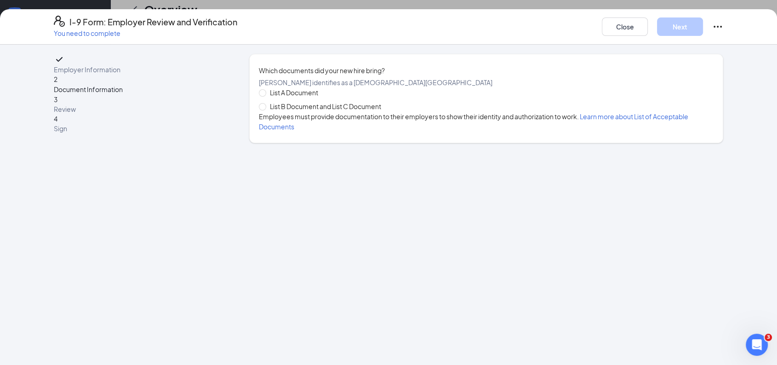
scroll to position [0, 0]
click at [263, 109] on input "List B Document and List C Document" at bounding box center [262, 106] width 6 height 6
radio input "true"
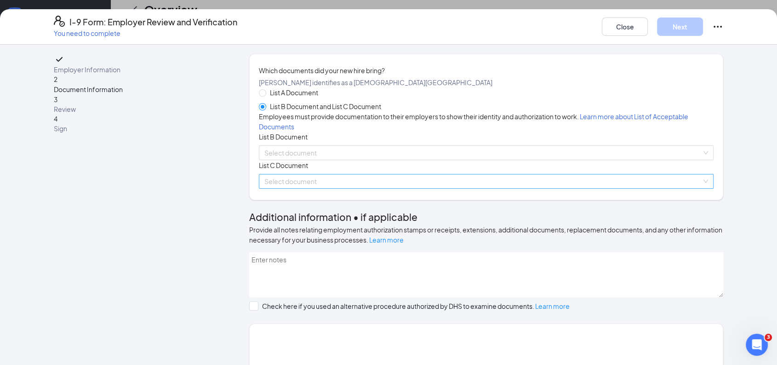
click at [349, 188] on input "search" at bounding box center [482, 181] width 437 height 14
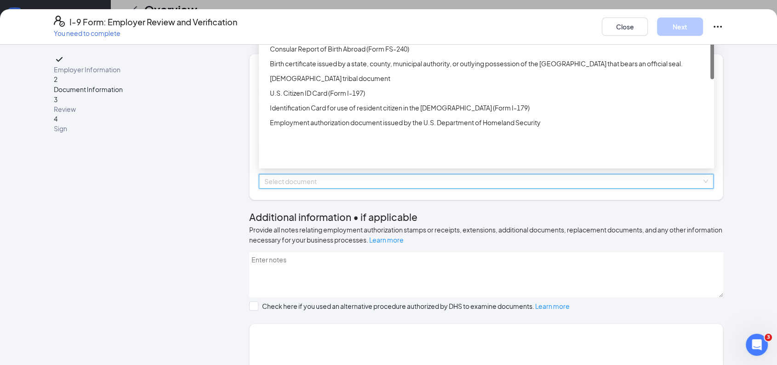
click at [352, 10] on div "Unrestricted Social Security Card" at bounding box center [489, 5] width 439 height 10
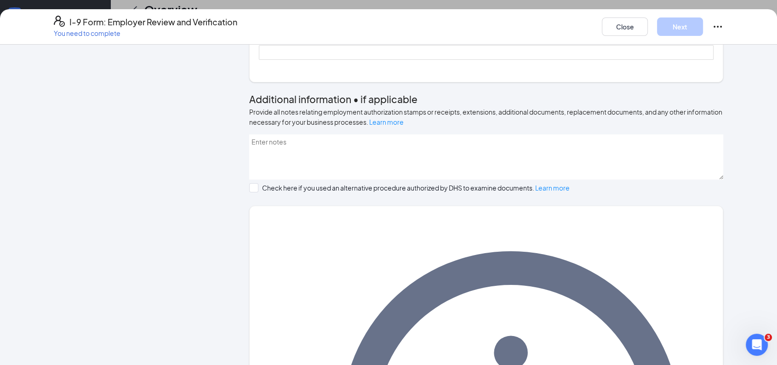
scroll to position [258, 0]
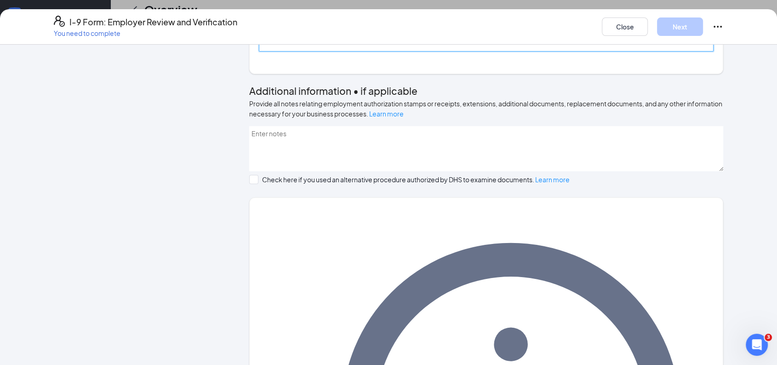
click at [337, 51] on input "Issuing Authority" at bounding box center [486, 44] width 455 height 15
type input "Social Security Administration"
click at [260, 10] on input "No expiration date provided" at bounding box center [262, 7] width 6 height 6
checkbox input "true"
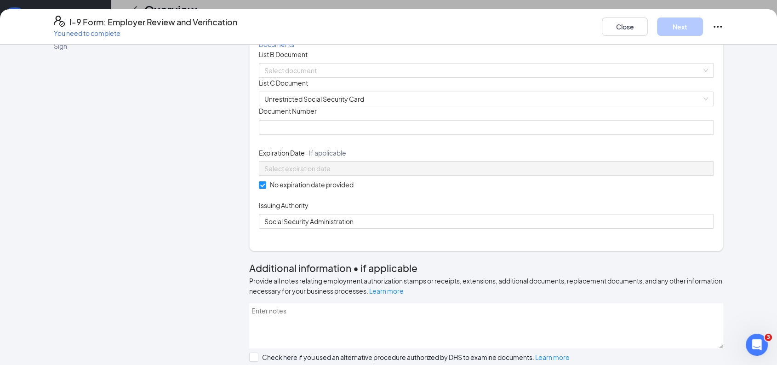
scroll to position [85, 0]
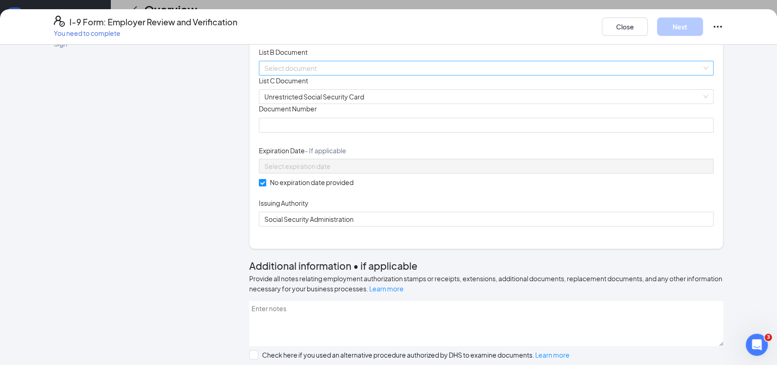
click at [379, 75] on input "search" at bounding box center [482, 68] width 437 height 14
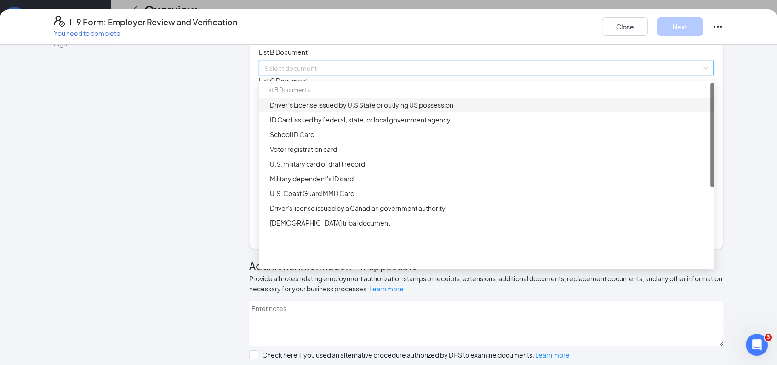
click at [368, 110] on div "Driver’s License issued by U.S State or outlying US possession" at bounding box center [489, 105] width 439 height 10
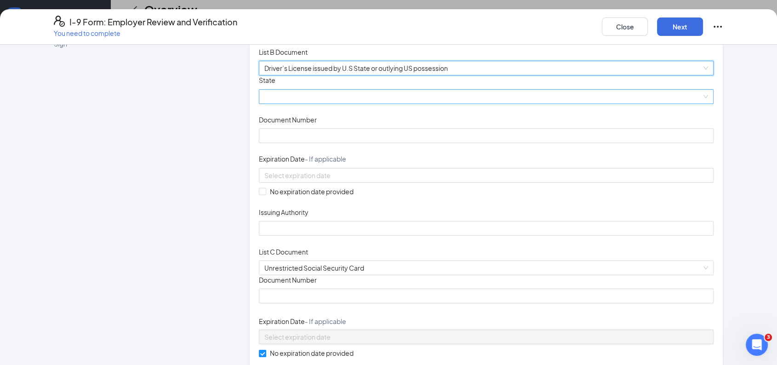
click at [410, 103] on span at bounding box center [486, 97] width 444 height 14
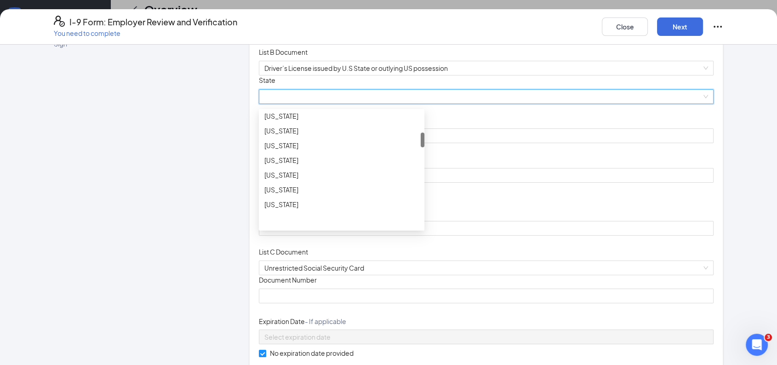
scroll to position [169, 0]
drag, startPoint x: 418, startPoint y: 188, endPoint x: 423, endPoint y: 210, distance: 22.2
click at [423, 210] on div "Document Title Driver’s License issued by U.S State or outlying US possession S…" at bounding box center [486, 155] width 455 height 160
click at [290, 161] on div "[US_STATE]" at bounding box center [341, 156] width 154 height 10
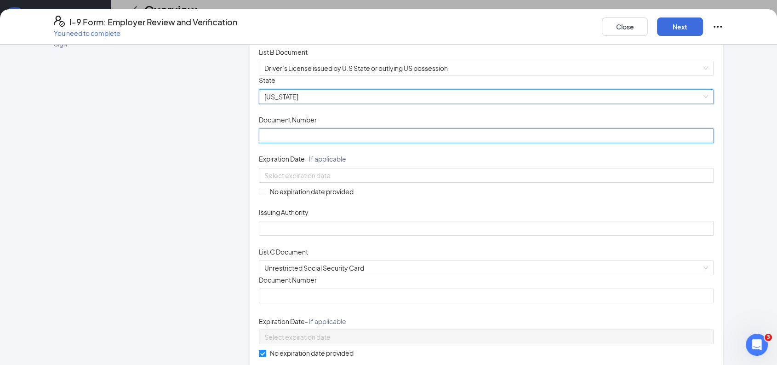
click at [323, 143] on input "Document Number" at bounding box center [486, 135] width 455 height 15
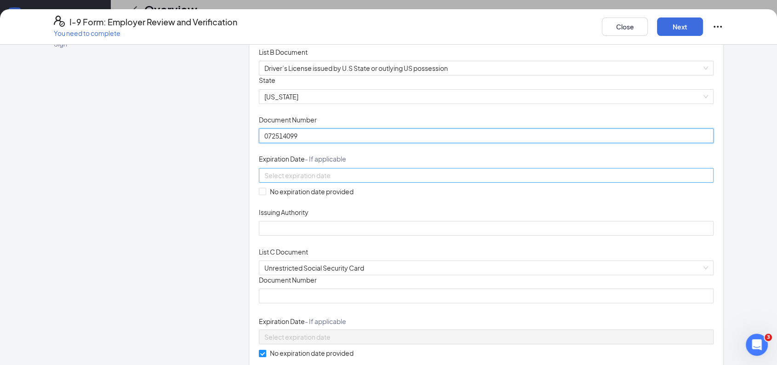
type input "072514099"
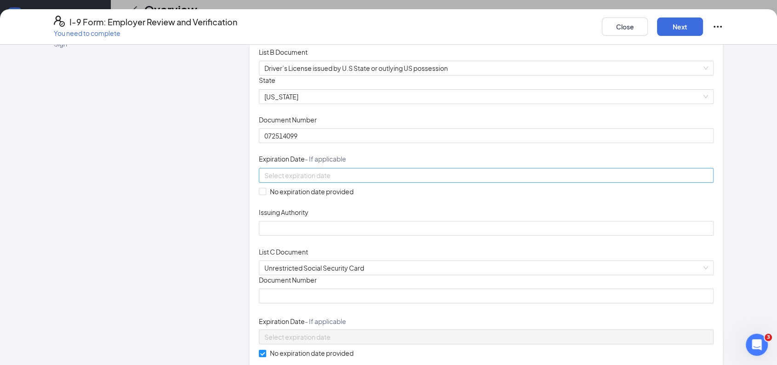
click at [314, 180] on input at bounding box center [485, 175] width 442 height 10
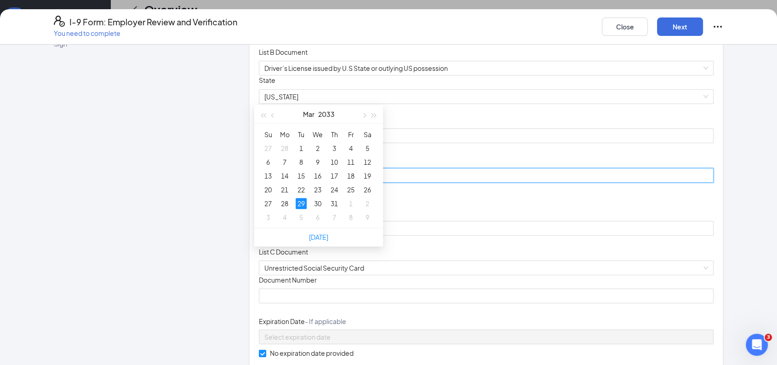
click at [301, 198] on div "29" at bounding box center [301, 203] width 11 height 11
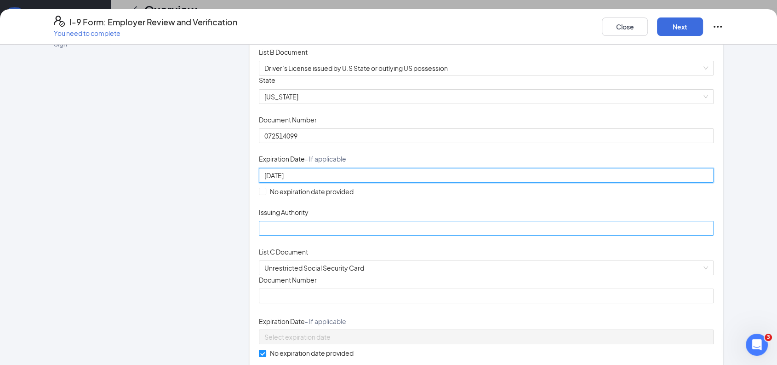
type input "[DATE]"
click at [269, 235] on input "Issuing Authority" at bounding box center [486, 228] width 455 height 15
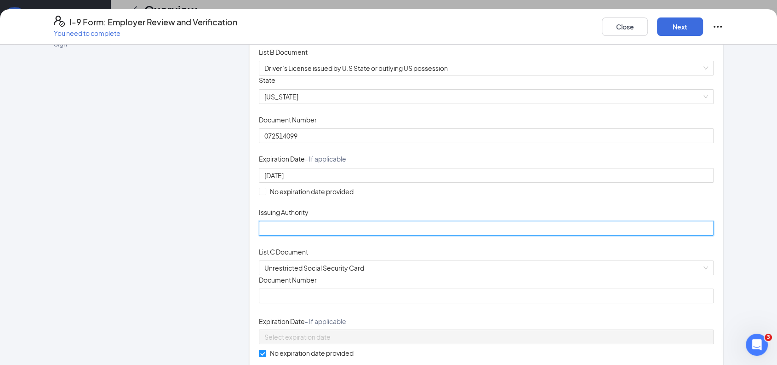
type input "[US_STATE]"
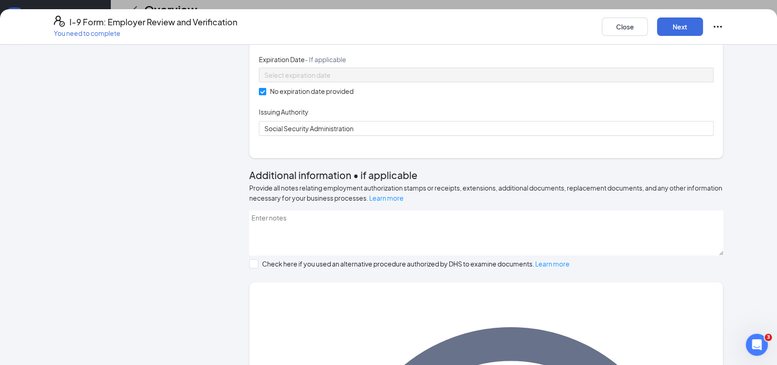
scroll to position [354, 0]
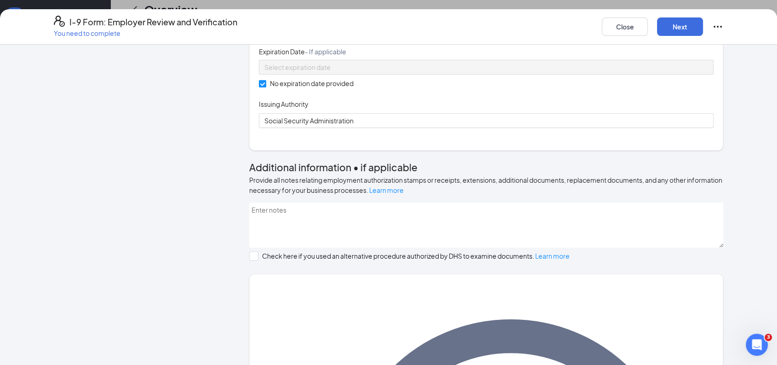
click at [299, 34] on input "Document Number" at bounding box center [486, 26] width 455 height 15
type input "428899396"
click at [676, 24] on button "Next" at bounding box center [680, 26] width 46 height 18
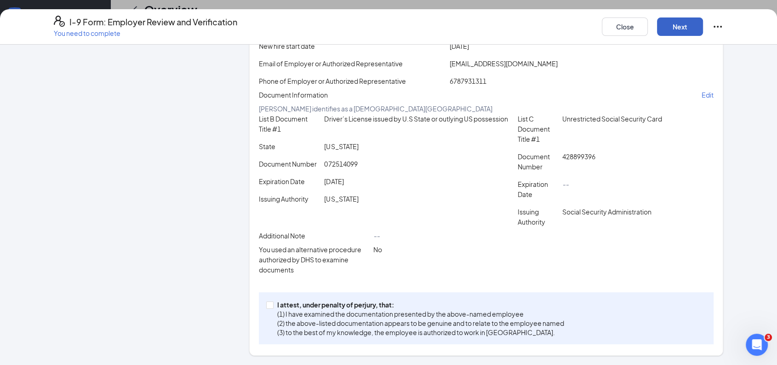
scroll to position [167, 0]
click at [266, 304] on input "I attest, under penalty of [PERSON_NAME], that: (1) I have examined the documen…" at bounding box center [269, 304] width 6 height 6
checkbox input "true"
click at [682, 29] on button "Next" at bounding box center [680, 26] width 46 height 18
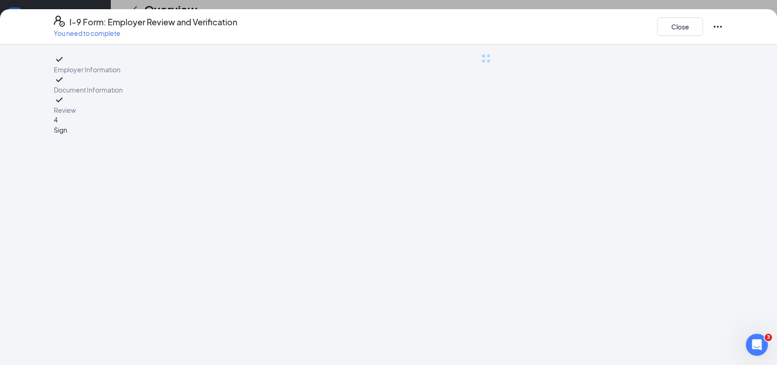
scroll to position [0, 0]
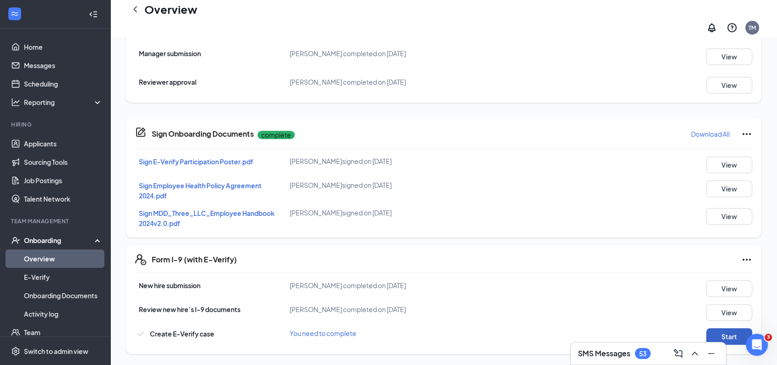
click at [721, 331] on button "Start" at bounding box center [729, 336] width 46 height 17
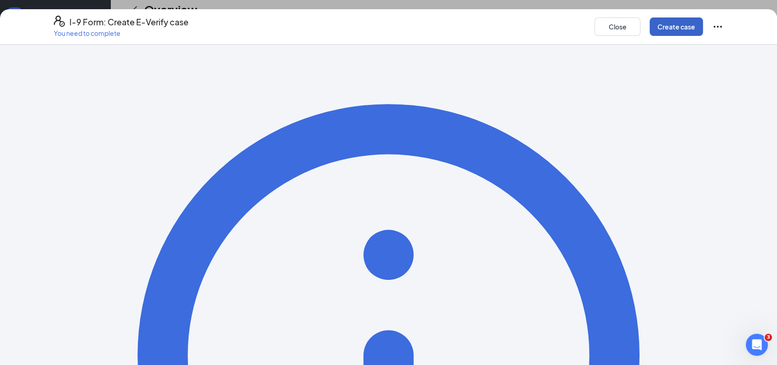
click at [683, 19] on button "Create case" at bounding box center [676, 26] width 53 height 18
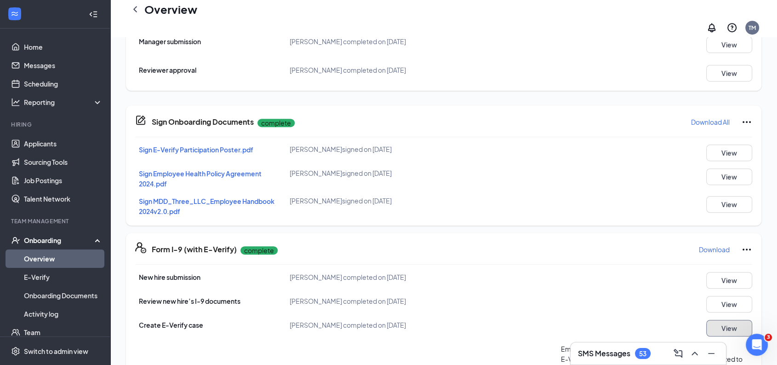
scroll to position [30, 0]
click at [706, 320] on button "View" at bounding box center [729, 328] width 46 height 17
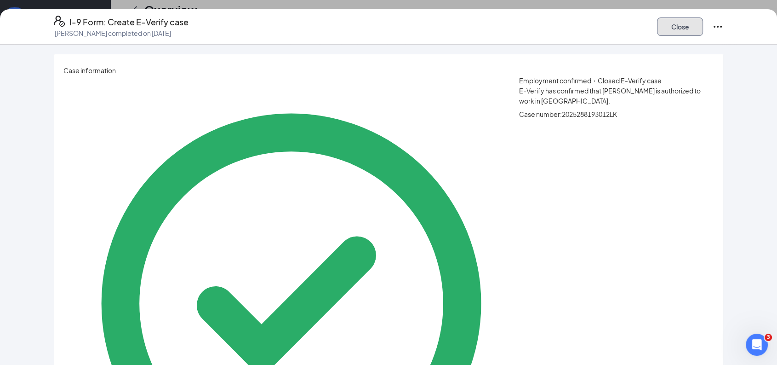
click at [688, 25] on button "Close" at bounding box center [680, 26] width 46 height 18
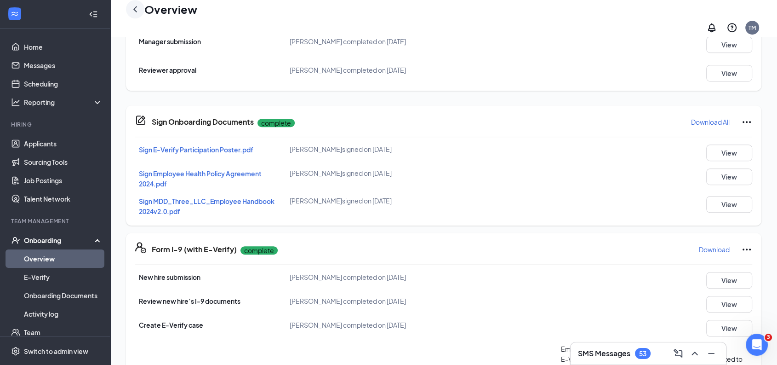
click at [136, 12] on icon "ChevronLeft" at bounding box center [135, 9] width 4 height 6
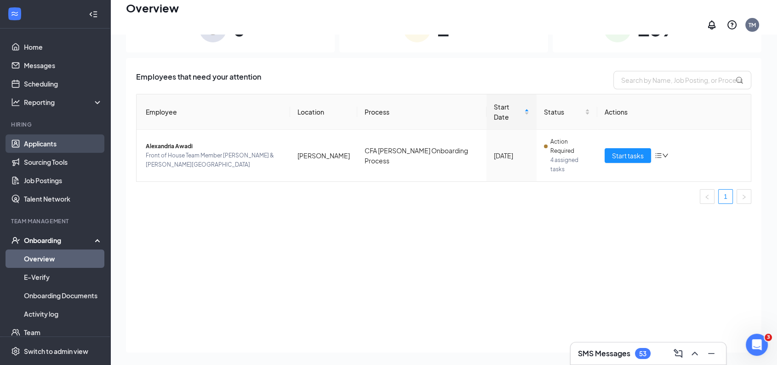
click at [51, 143] on link "Applicants" at bounding box center [63, 143] width 79 height 18
